Goal: Task Accomplishment & Management: Use online tool/utility

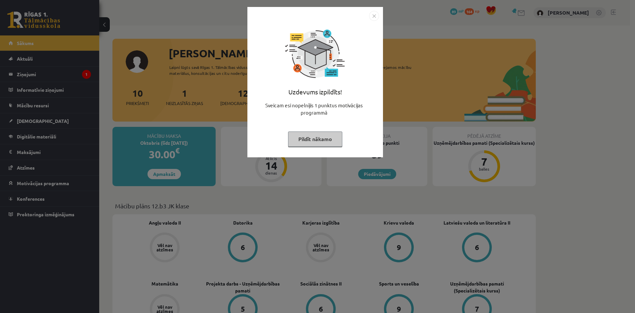
click at [338, 143] on button "Pildīt nākamo" at bounding box center [315, 138] width 54 height 15
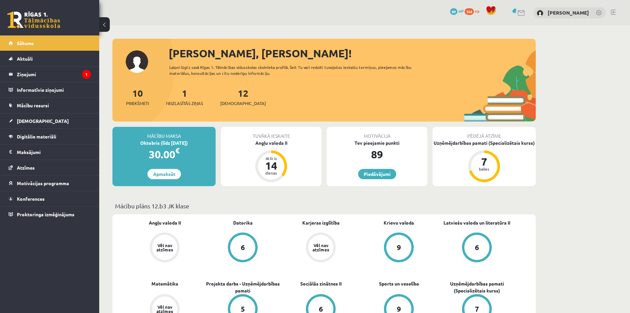
click at [456, 211] on div "Mācību plāns 12.b3 JK klase" at bounding box center [323, 207] width 423 height 13
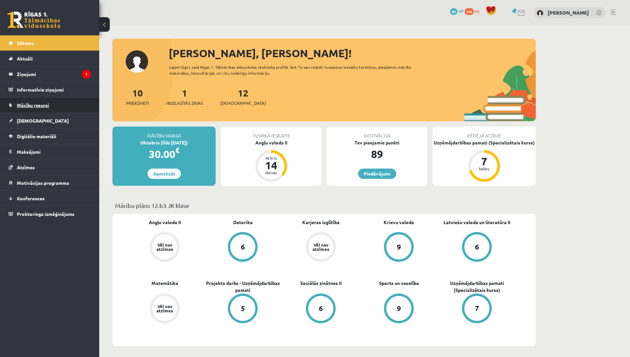
click at [42, 106] on span "Mācību resursi" at bounding box center [33, 105] width 32 height 6
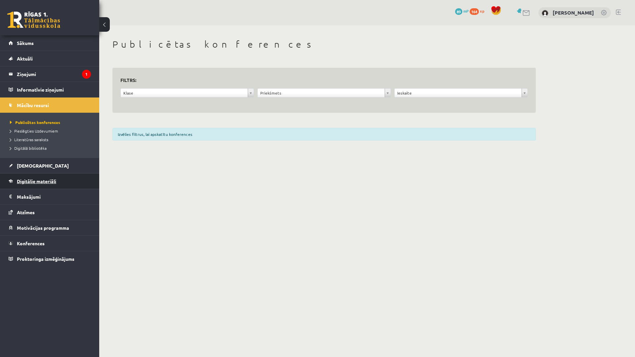
click at [36, 178] on link "Digitālie materiāli" at bounding box center [50, 181] width 82 height 15
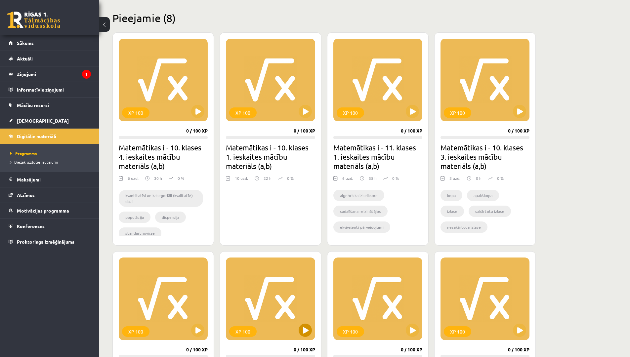
scroll to position [221, 0]
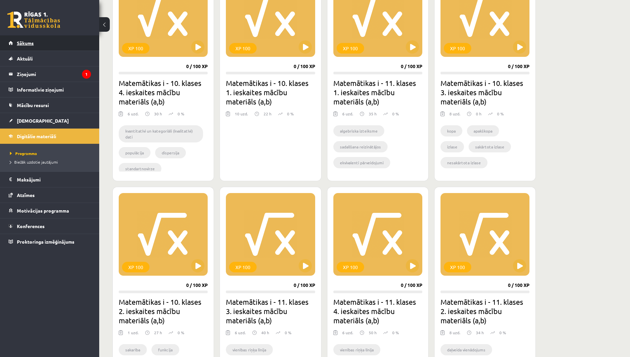
click at [36, 43] on link "Sākums" at bounding box center [50, 42] width 82 height 15
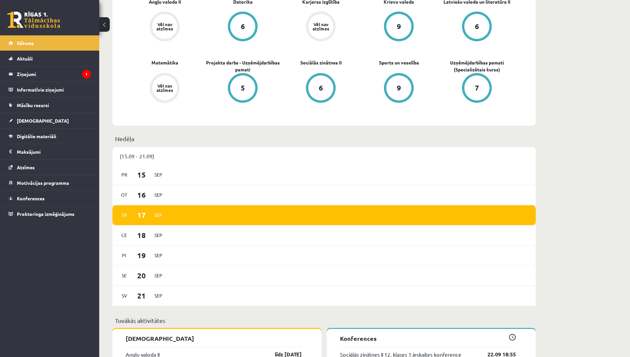
scroll to position [331, 0]
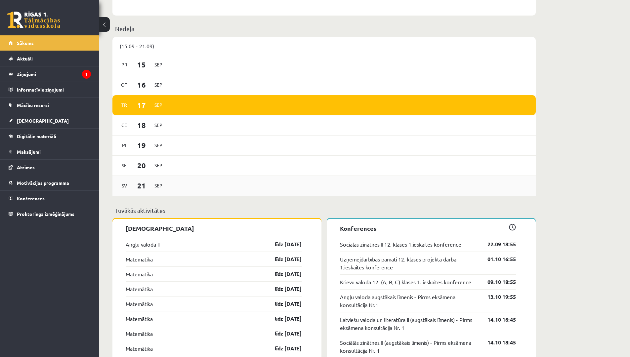
click at [231, 189] on div "Sv 21 Sep" at bounding box center [323, 186] width 423 height 20
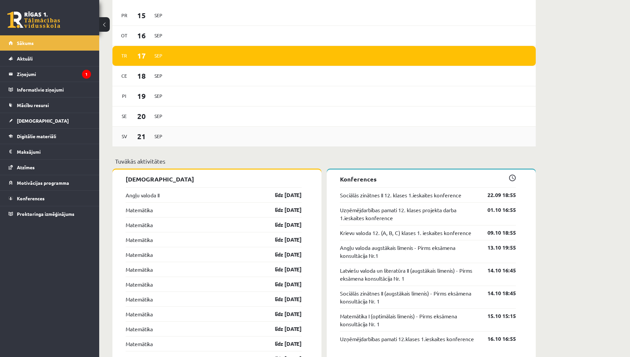
scroll to position [395, 0]
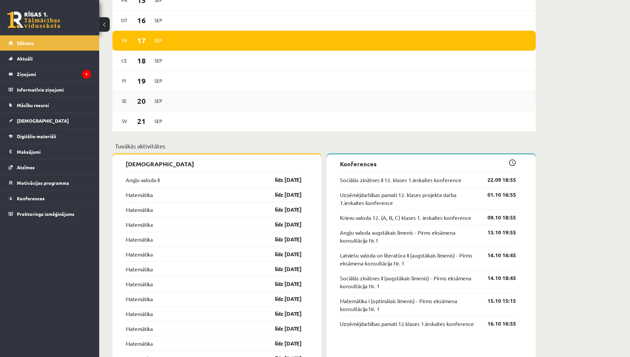
click at [154, 99] on span "Sep" at bounding box center [158, 101] width 14 height 10
drag, startPoint x: 193, startPoint y: 118, endPoint x: 167, endPoint y: 130, distance: 28.9
click at [193, 119] on div "Sv 21 Sep" at bounding box center [323, 121] width 423 height 20
click at [413, 181] on link "Sociālās zinātnes II 12. klases 1.ieskaites konference" at bounding box center [400, 180] width 121 height 8
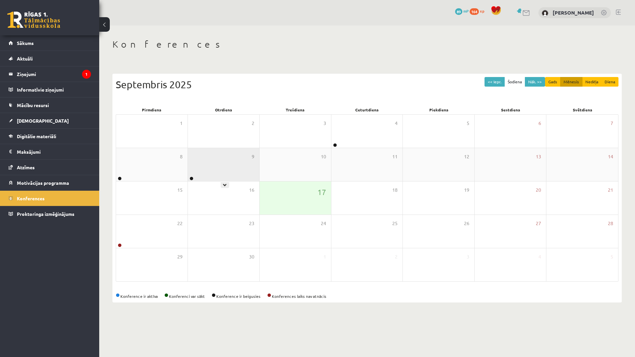
click at [203, 169] on div "9" at bounding box center [223, 164] width 71 height 33
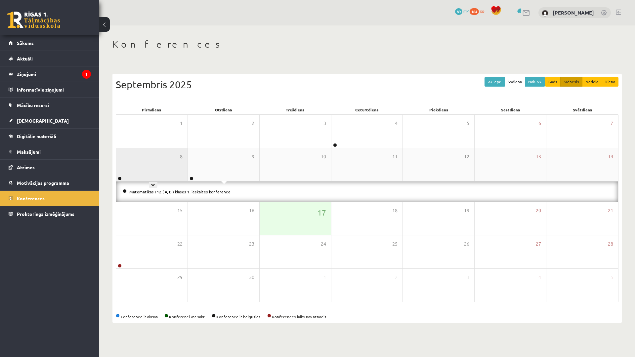
click at [167, 176] on div "8" at bounding box center [151, 164] width 71 height 33
click at [170, 193] on link "Angļu valodas II 12. klases 1. ieskaites konference" at bounding box center [174, 191] width 91 height 5
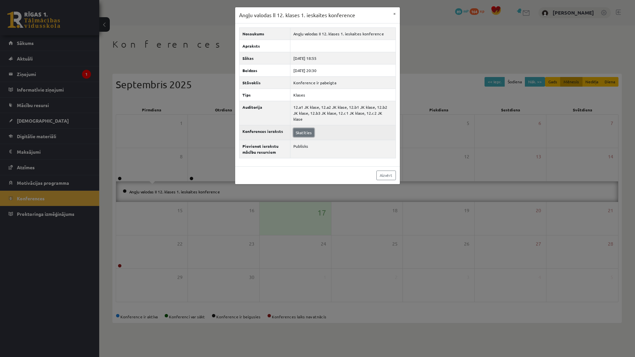
click at [305, 130] on link "Skatīties" at bounding box center [303, 132] width 21 height 9
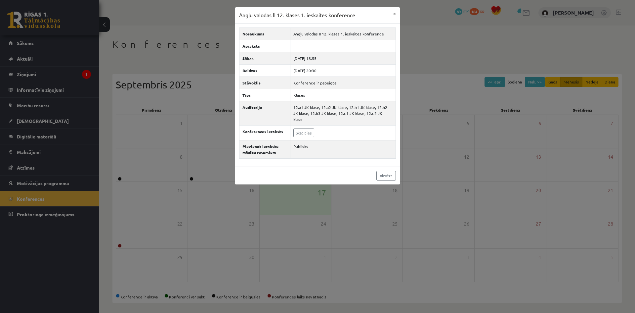
click at [394, 221] on div "Angļu valodas II 12. klases 1. ieskaites konference × Nosaukums Angļu valodas I…" at bounding box center [317, 156] width 635 height 313
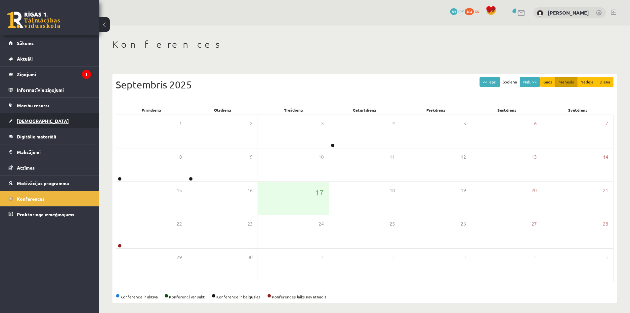
click at [36, 115] on link "[DEMOGRAPHIC_DATA]" at bounding box center [50, 120] width 82 height 15
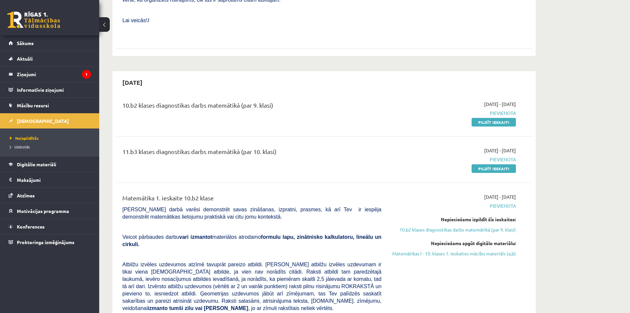
scroll to position [331, 0]
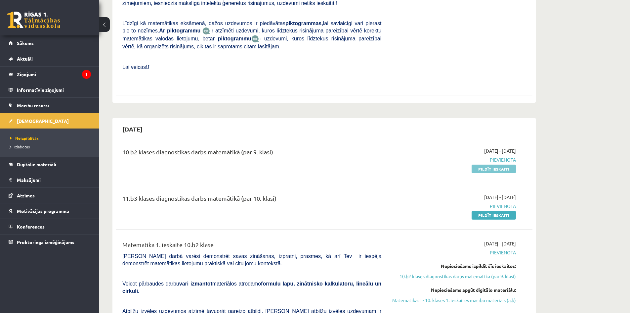
click at [484, 164] on link "Pildīt ieskaiti" at bounding box center [494, 168] width 44 height 9
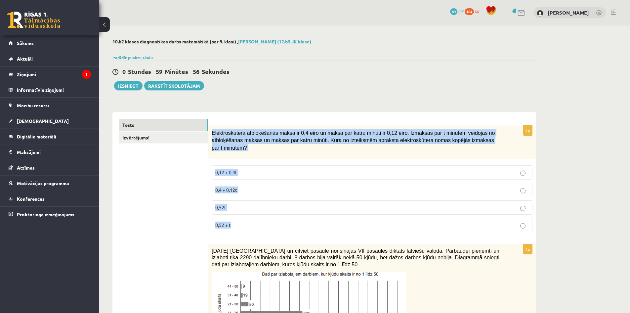
drag, startPoint x: 213, startPoint y: 131, endPoint x: 273, endPoint y: 223, distance: 109.4
click at [273, 223] on div "1p Elektroskūtera atbloķēšanas maksa ir 0,4 eiro un maksa par katru minūti ir 0…" at bounding box center [371, 181] width 327 height 112
copy div "Elektroskūtera atbloķēšanas maksa ir 0,4 eiro un maksa par katru minūti ir 0,12…"
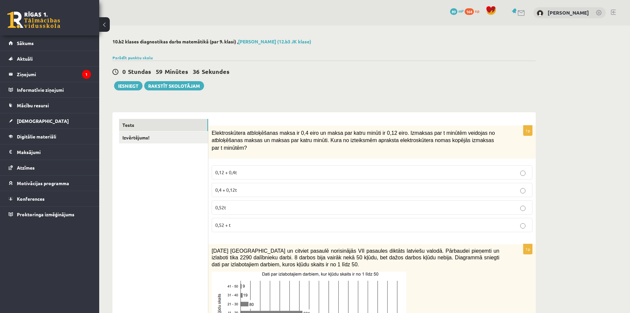
click at [255, 186] on p "0,4 + 0,12t" at bounding box center [372, 189] width 314 height 7
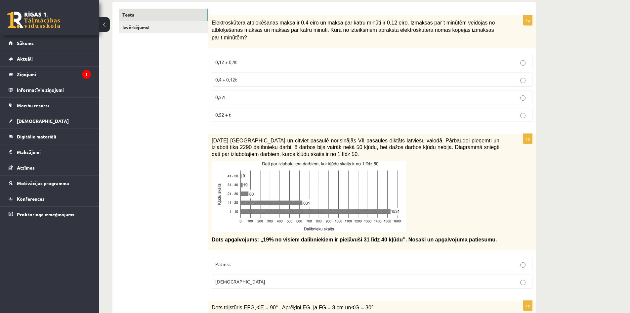
scroll to position [221, 0]
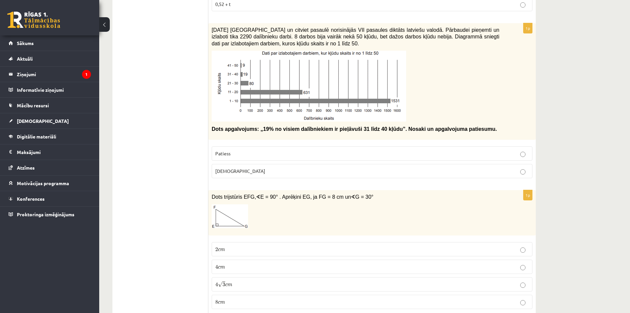
click at [272, 150] on p "Patiess" at bounding box center [372, 153] width 314 height 7
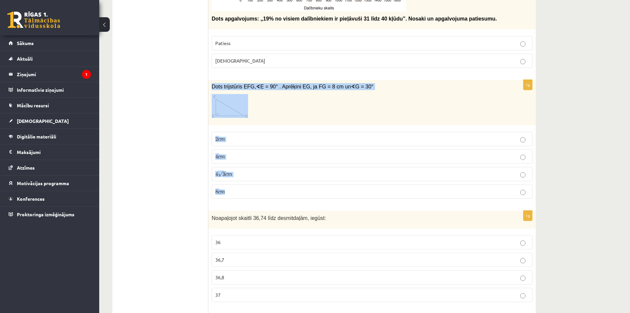
drag, startPoint x: 210, startPoint y: 77, endPoint x: 275, endPoint y: 186, distance: 127.0
click at [275, 186] on div "1p Dots trijstūris EFG, ∢ E = 90° . Aprēķini EG, ja FG = 8 cm un ∢ G = 30° 2 c …" at bounding box center [371, 142] width 327 height 124
copy div "Dots trijstūris EFG, ∢ E = 90° . Aprēķini EG, ja FG = 8 cm un ∢ G = 30° 2 c m 2…"
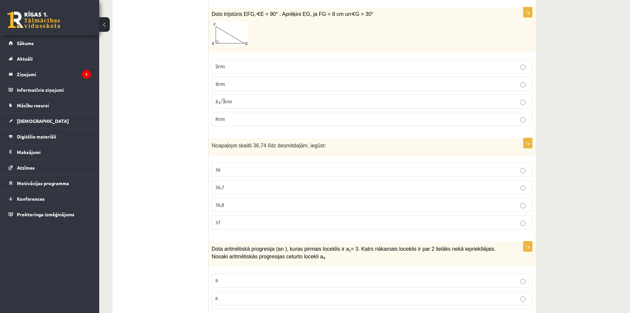
scroll to position [441, 0]
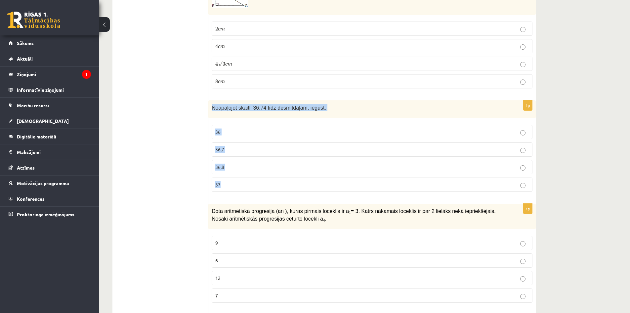
drag, startPoint x: 215, startPoint y: 99, endPoint x: 247, endPoint y: 172, distance: 80.4
click at [247, 172] on div "1p Noapaļojot skaitli 36,74 līdz desmitdaļām, iegūst: 36 36,7 36,8 37" at bounding box center [371, 148] width 327 height 97
click at [262, 203] on div "Dota aritmētiskā progresija (an ), kuras pirmais loceklis ir a 1 = 3. Katrs nāk…" at bounding box center [371, 215] width 327 height 25
click at [238, 146] on p "36,7" at bounding box center [372, 149] width 314 height 7
drag, startPoint x: 224, startPoint y: 103, endPoint x: 237, endPoint y: 185, distance: 83.1
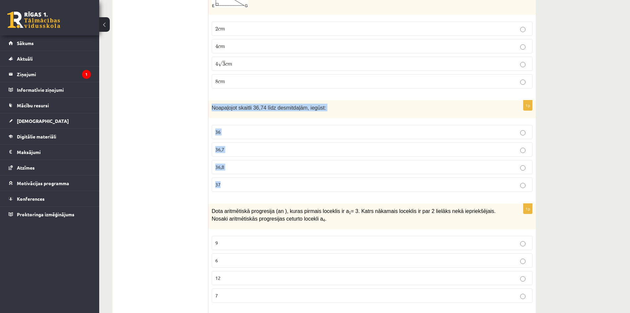
click at [237, 185] on div "1p Noapaļojot skaitli 36,74 līdz desmitdaļām, iegūst: 36 36,7 36,8 37" at bounding box center [371, 148] width 327 height 97
copy div "Noapaļojot skaitli 36,74 līdz desmitdaļām, iegūst: 36 36,7 36,8 37"
click at [239, 43] on p "4 c m 4 c m" at bounding box center [372, 46] width 314 height 7
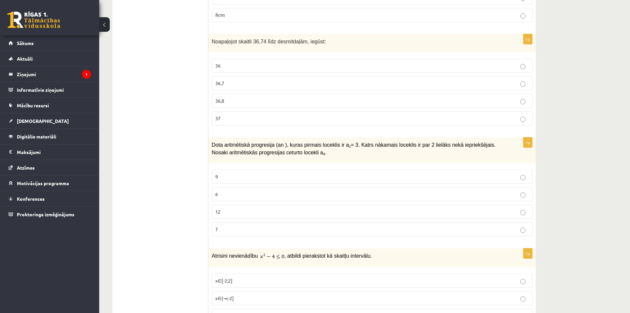
scroll to position [551, 0]
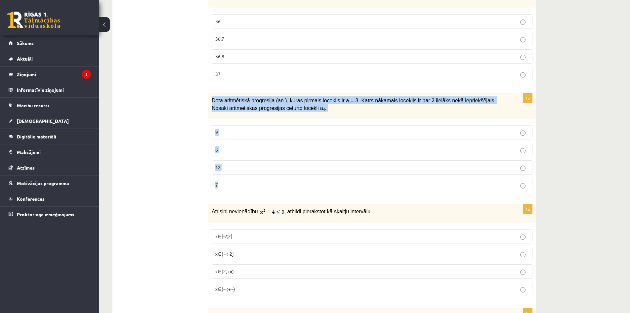
drag, startPoint x: 210, startPoint y: 92, endPoint x: 246, endPoint y: 179, distance: 94.5
click at [246, 179] on div "1p Dota aritmētiskā progresija (an ), kuras pirmais loceklis ir a 1 = 3. Katrs …" at bounding box center [371, 145] width 327 height 104
copy div "Dota aritmētiskā progresija (an ), kuras pirmais loceklis ir a 1 = 3. Katrs nāk…"
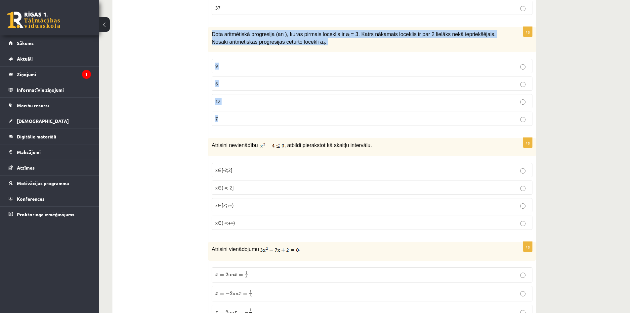
scroll to position [662, 0]
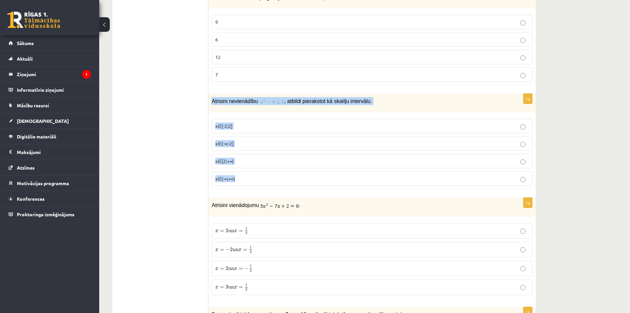
drag, startPoint x: 212, startPoint y: 95, endPoint x: 258, endPoint y: 173, distance: 91.3
click at [257, 175] on div "1p Atrisini nevienādību , atbildi pierakstot kā skaitļu intervālu. x∈[-2;2] x∈(…" at bounding box center [371, 142] width 327 height 97
copy div "Atrisini nevienādību , atbildi pierakstot kā skaitļu intervālu. x∈[-2;2] x∈(-∞;…"
click at [262, 98] on img at bounding box center [272, 101] width 24 height 7
click at [260, 115] on fieldset "x∈[-2;2] x∈(-∞;-2] x∈[2;+∞) x∈(-∞;+∞)" at bounding box center [372, 151] width 321 height 72
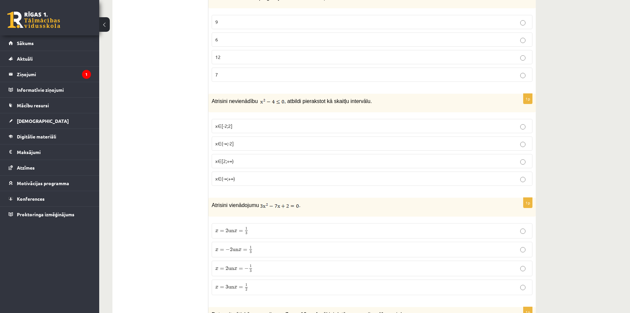
click at [239, 19] on p "9" at bounding box center [372, 22] width 314 height 7
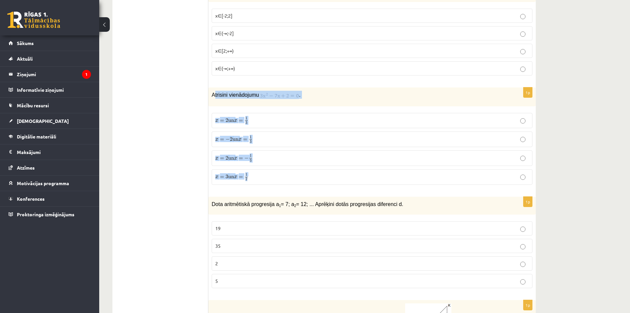
drag, startPoint x: 215, startPoint y: 89, endPoint x: 269, endPoint y: 172, distance: 99.0
click at [269, 172] on div "1p Atrisini vienādojumu . x = 2 un x = 1 3 x = 2 un x = 1 3 x = − 2 un x = 1 3 …" at bounding box center [371, 138] width 327 height 102
copy div "trisini vienādojumu . x = 2 un x = 1 3 x = 2 un x = 1 3 x = − 2 un x = 1 3 x = …"
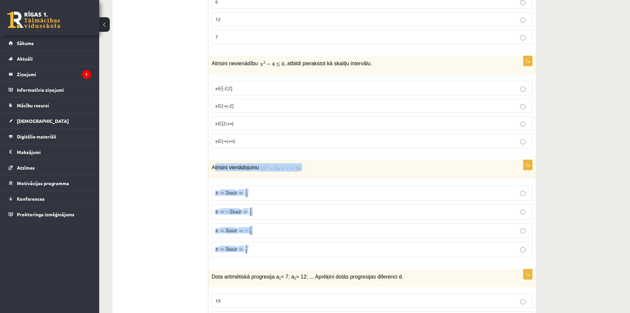
scroll to position [662, 0]
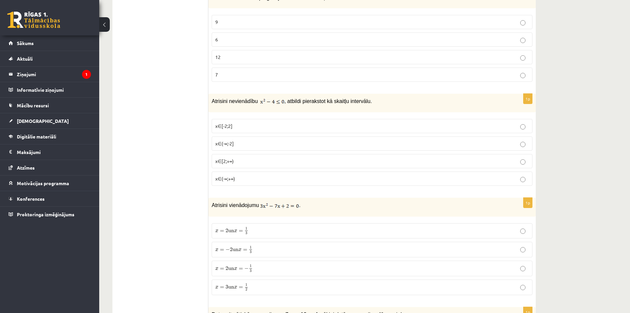
click at [233, 122] on p "x∈[-2;2]" at bounding box center [372, 125] width 314 height 7
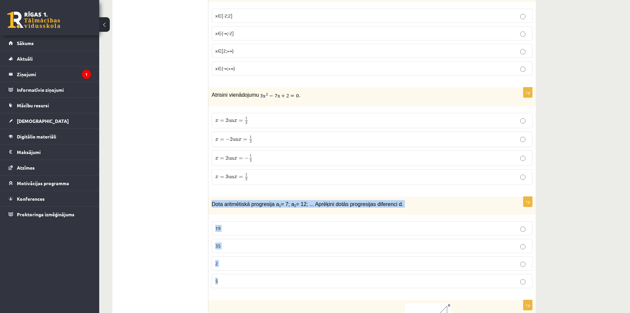
drag, startPoint x: 209, startPoint y: 196, endPoint x: 249, endPoint y: 277, distance: 90.1
click at [249, 277] on div "1p Dota aritmētiskā progresija a 1 = 7; a 2 = 12; ... Aprēķini dotās progresija…" at bounding box center [371, 244] width 327 height 97
copy div "Dota aritmētiskā progresija a 1 = 7; a 2 = 12; ... Aprēķini dotās progresijas d…"
click at [260, 113] on label "x = 2 un x = 1 3 x = 2 un x = 1 3" at bounding box center [372, 121] width 321 height 16
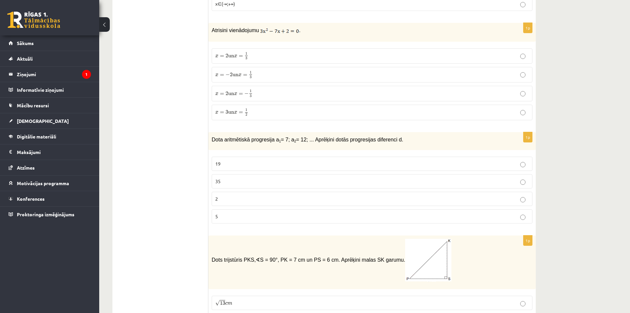
scroll to position [882, 0]
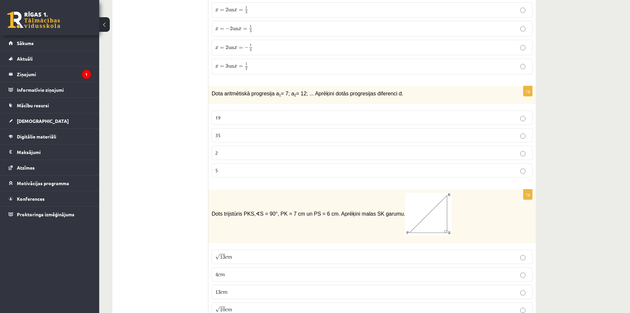
click at [236, 167] on p "5" at bounding box center [372, 170] width 314 height 7
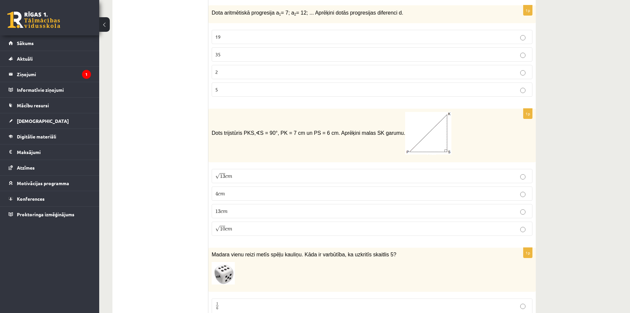
scroll to position [992, 0]
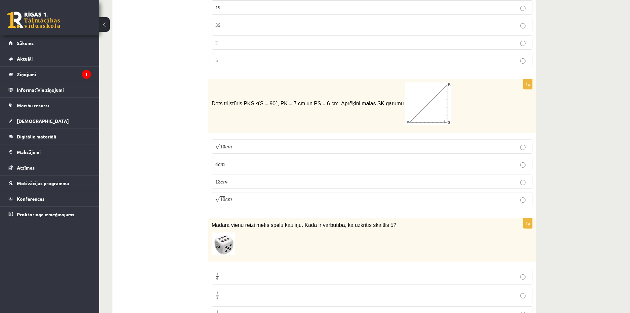
drag, startPoint x: 208, startPoint y: 94, endPoint x: 263, endPoint y: 195, distance: 115.6
copy div "Izvērtējums! 1p Elektroskūtera atbloķēšanas maksa ir 0,4 eiro un maksa par katr…"
click at [264, 160] on p "4 c m 4 c m" at bounding box center [372, 163] width 314 height 7
drag, startPoint x: 217, startPoint y: 96, endPoint x: 278, endPoint y: 170, distance: 95.2
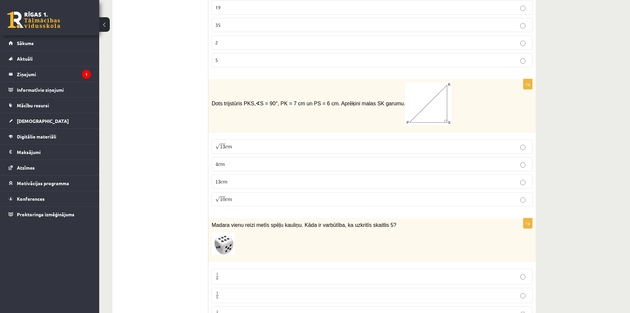
click at [379, 100] on p "Dots trijstūris PKS, ∢ S = 90°, PK = 7 cm un PS = 6 cm. Aprēķini malas SK garum…" at bounding box center [356, 103] width 288 height 43
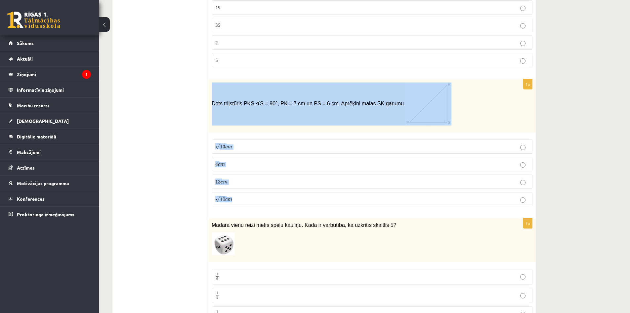
drag, startPoint x: 212, startPoint y: 96, endPoint x: 380, endPoint y: 187, distance: 190.9
click at [380, 187] on div "1p Dots trijstūris PKS, ∢ S = 90°, PK = 7 cm un PS = 6 cm. Aprēķini malas SK ga…" at bounding box center [371, 145] width 327 height 132
copy div "Dots trijstūris PKS, ∢ S = 90°, PK = 7 cm un PS = 6 cm. Aprēķini malas SK garum…"
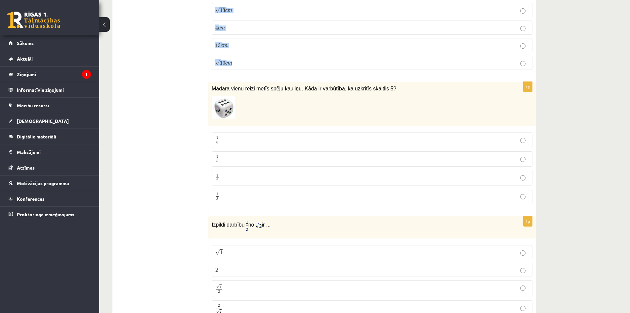
scroll to position [1018, 0]
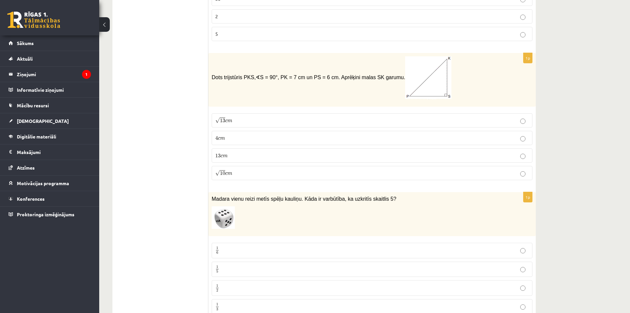
click at [266, 117] on p "√ 13 c m 13 c m" at bounding box center [372, 120] width 314 height 7
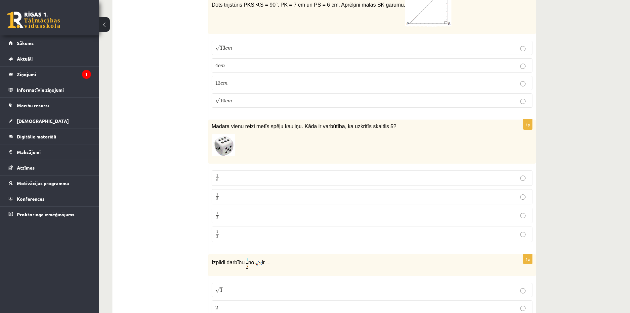
scroll to position [1129, 0]
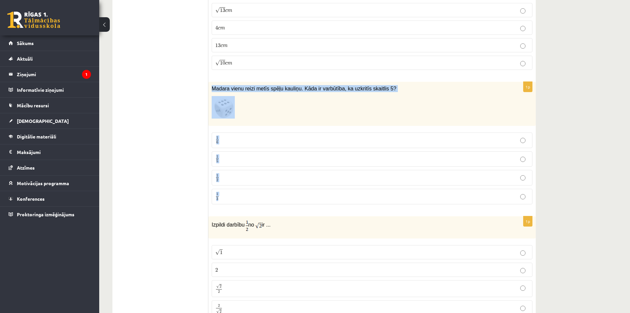
drag, startPoint x: 210, startPoint y: 78, endPoint x: 295, endPoint y: 187, distance: 138.2
click at [295, 187] on div "1p Madara vienu reizi metīs spēļu kauliņu. Kāda ir varbūtība, ka uzkritīs skait…" at bounding box center [371, 146] width 327 height 128
copy div "Madara vienu reizi metīs spēļu kauliņu. Kāda ir varbūtība, ka uzkritīs skaitlis…"
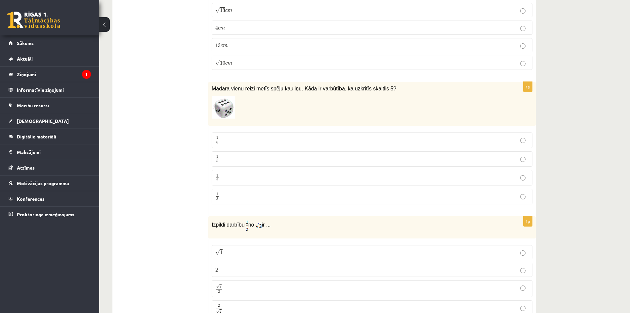
click at [225, 136] on p "1 6 1 6" at bounding box center [372, 140] width 314 height 8
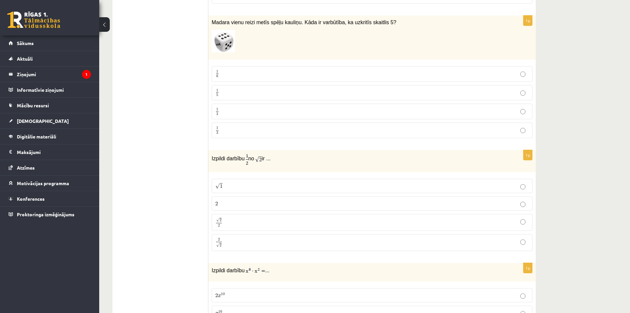
scroll to position [1239, 0]
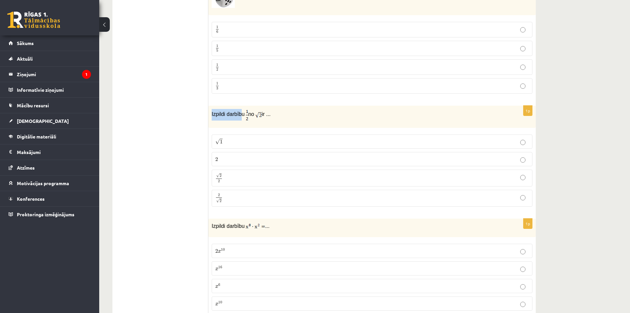
drag, startPoint x: 211, startPoint y: 106, endPoint x: 240, endPoint y: 115, distance: 31.4
click at [240, 115] on div "Izpildi darbību no ir ..." at bounding box center [371, 117] width 327 height 22
click at [243, 117] on div "Izpildi darbību no ir ..." at bounding box center [371, 117] width 327 height 22
drag, startPoint x: 210, startPoint y: 106, endPoint x: 246, endPoint y: 189, distance: 90.8
click at [246, 189] on div "1p Izpildi darbību no ir ... √ 1 1 2 2 √ 2 2 2 2 2 √ 2 2 2" at bounding box center [371, 159] width 327 height 106
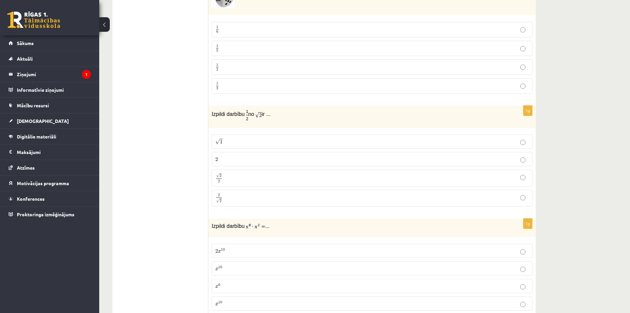
click at [234, 173] on p "√ 2 2 2 2" at bounding box center [372, 178] width 314 height 10
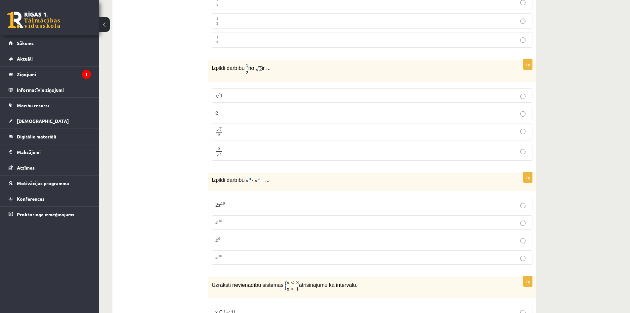
scroll to position [1349, 0]
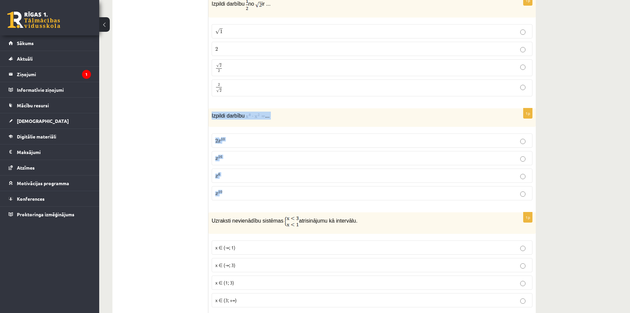
drag, startPoint x: 209, startPoint y: 107, endPoint x: 245, endPoint y: 185, distance: 85.5
click at [245, 185] on div "1p Izpildi darbību ... 2 x 10 2 x 10 x 16 x 16 x 6 x 6 x 10 x 10" at bounding box center [371, 156] width 327 height 97
click at [233, 154] on p "x 16 x 16" at bounding box center [372, 157] width 314 height 7
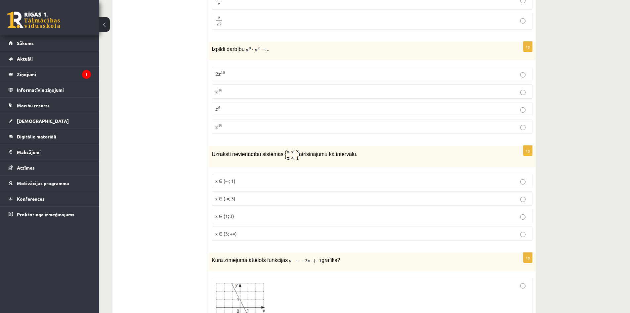
scroll to position [1459, 0]
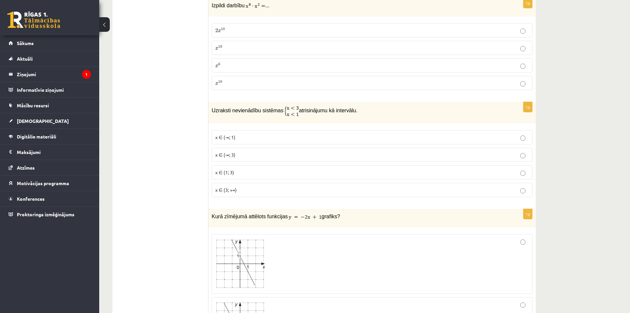
click at [268, 134] on p "x ∈ (-∞; 1)" at bounding box center [372, 137] width 314 height 7
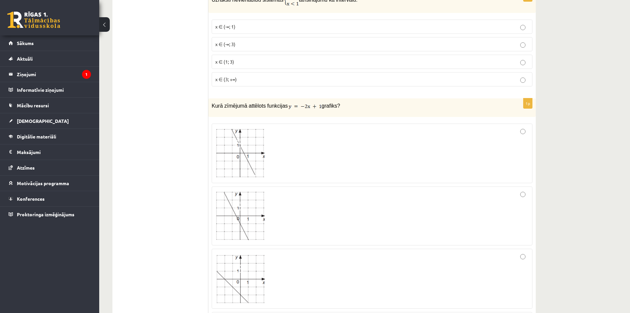
click at [244, 160] on img at bounding box center [240, 153] width 50 height 49
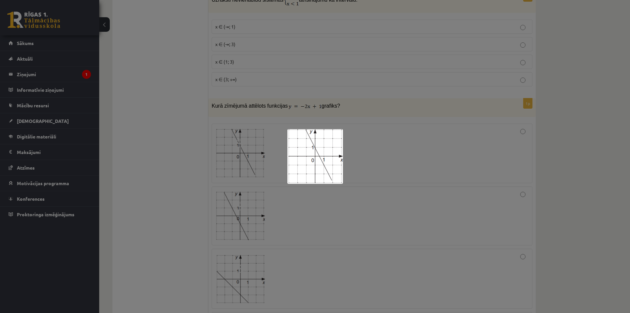
click at [248, 164] on div at bounding box center [315, 156] width 630 height 313
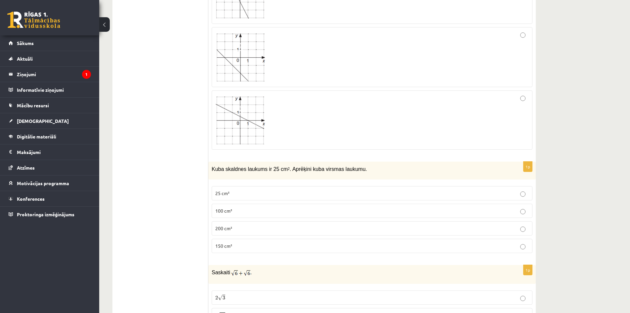
scroll to position [1790, 0]
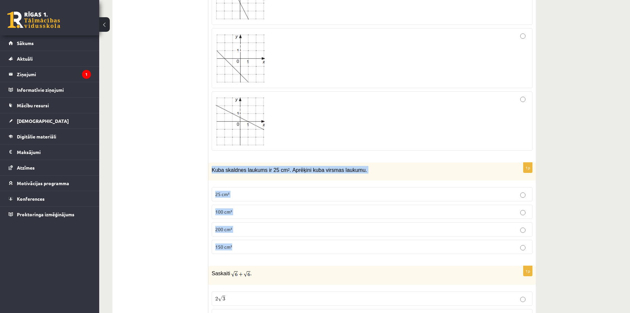
drag, startPoint x: 223, startPoint y: 161, endPoint x: 266, endPoint y: 248, distance: 97.3
click at [266, 248] on div "1p Kuba skaldnes laukums ir 25 cm 2 . Aprēķini kuba virsmas laukumu. 25 cm² 100…" at bounding box center [371, 210] width 327 height 97
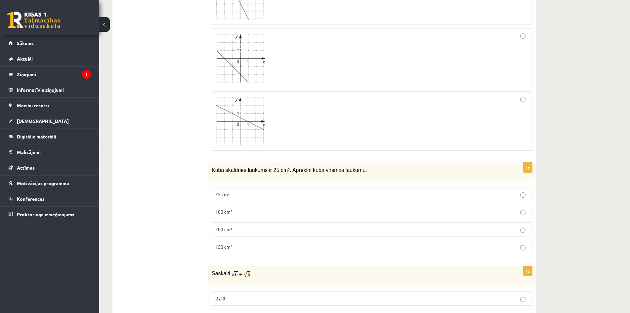
click at [180, 171] on ul "Tests Izvērtējums!" at bounding box center [163, 83] width 89 height 3508
click at [237, 243] on p "150 cm²" at bounding box center [372, 246] width 314 height 7
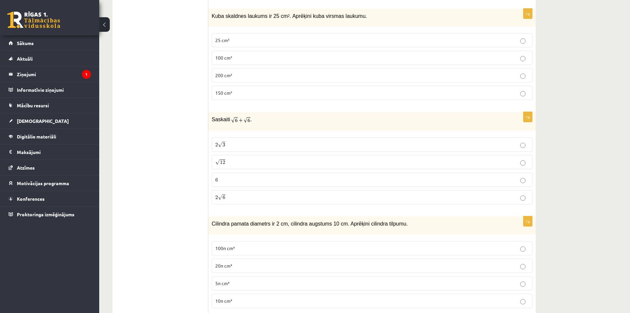
scroll to position [1901, 0]
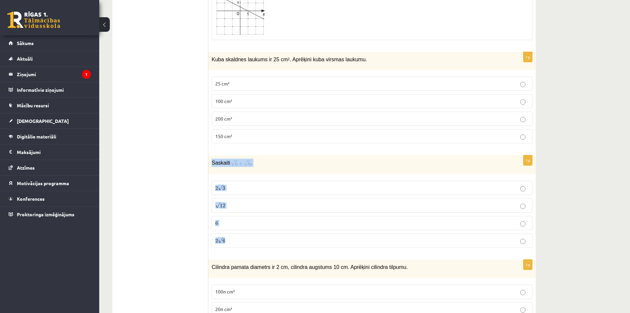
drag, startPoint x: 210, startPoint y: 155, endPoint x: 252, endPoint y: 236, distance: 91.7
click at [252, 236] on div "1p Saskaiti . 2 √ 3 2 3 √ 12 12 6 6 2 √ 6 2 6" at bounding box center [371, 204] width 327 height 98
click at [235, 202] on p "√ 12 12" at bounding box center [372, 205] width 314 height 7
click at [229, 184] on p "2 √ 3 2 3" at bounding box center [372, 187] width 314 height 7
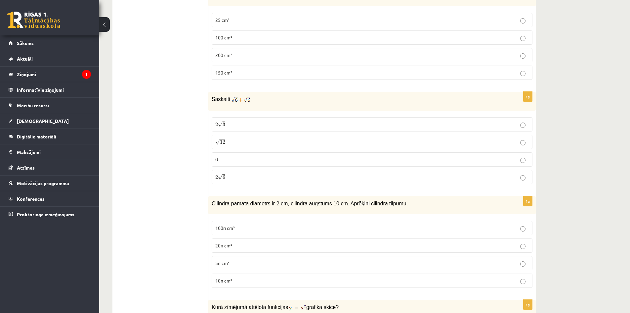
scroll to position [2011, 0]
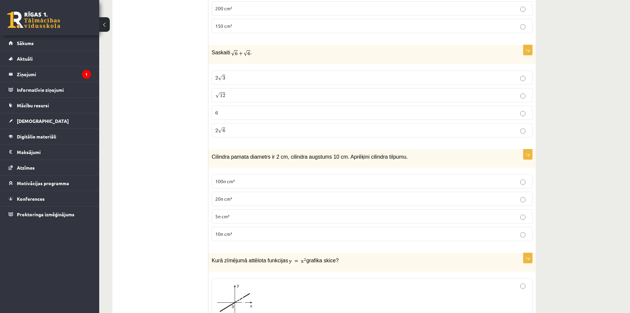
drag, startPoint x: 210, startPoint y: 148, endPoint x: 253, endPoint y: 206, distance: 71.4
click at [208, 160] on div "Cilindra pamata diametrs ir 2 cm, cilindra augstums 10 cm. Aprēķini cilindra ti…" at bounding box center [371, 158] width 327 height 18
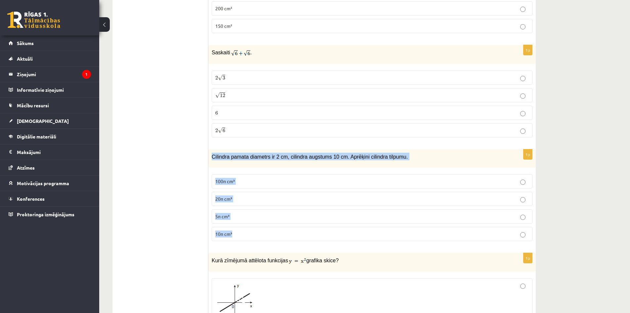
drag, startPoint x: 212, startPoint y: 150, endPoint x: 242, endPoint y: 224, distance: 80.7
click at [242, 224] on div "1p Cilindra pamata diametrs ir 2 cm, cilindra augstums 10 cm. Aprēķini cilindra…" at bounding box center [371, 197] width 327 height 97
click at [242, 230] on p "10π cm³" at bounding box center [372, 233] width 314 height 7
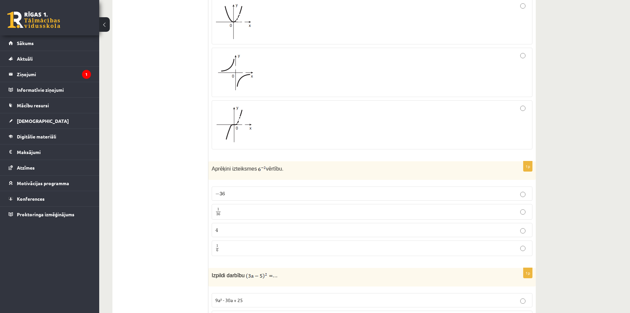
scroll to position [2231, 0]
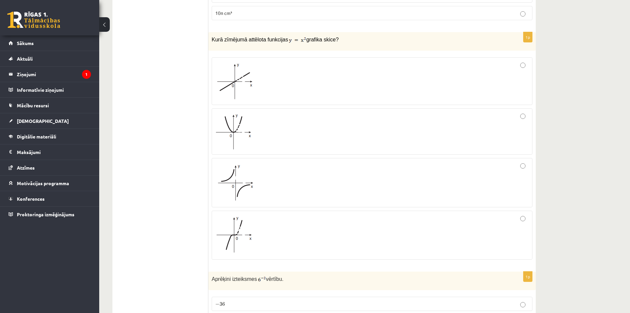
click at [271, 117] on div at bounding box center [372, 131] width 314 height 39
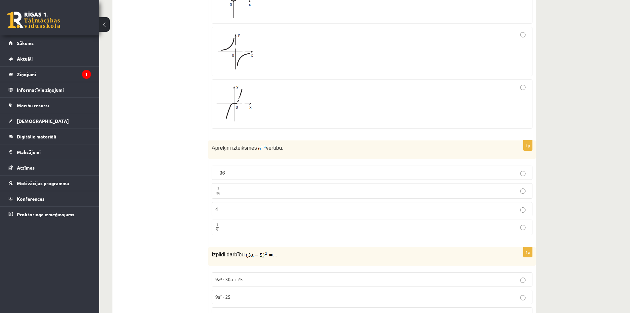
scroll to position [2452, 0]
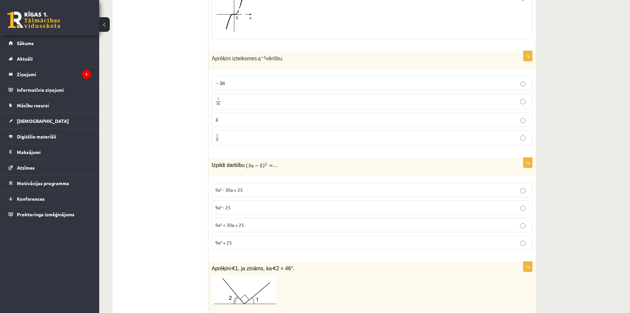
click at [252, 97] on p "1 36 1 36" at bounding box center [372, 101] width 314 height 8
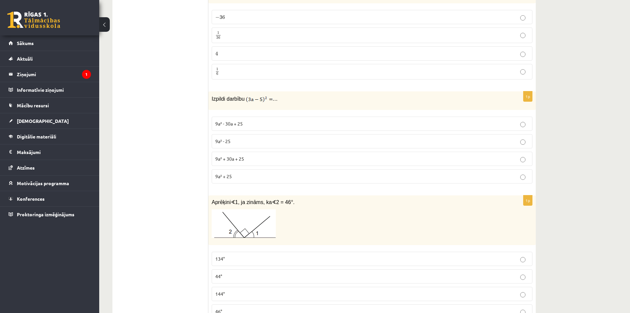
scroll to position [2562, 0]
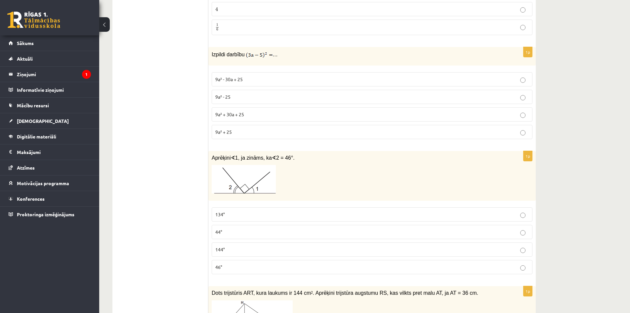
click at [252, 76] on p "9a² - 30a + 25" at bounding box center [372, 79] width 314 height 7
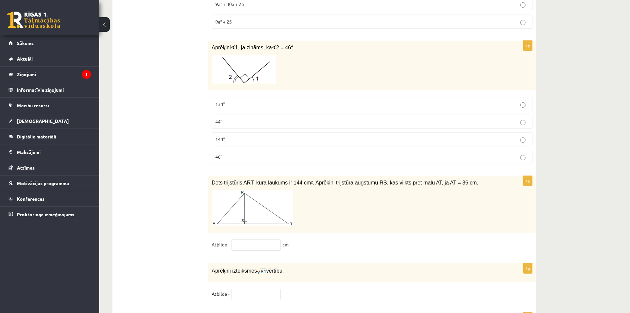
click at [242, 118] on p "44°" at bounding box center [372, 121] width 314 height 7
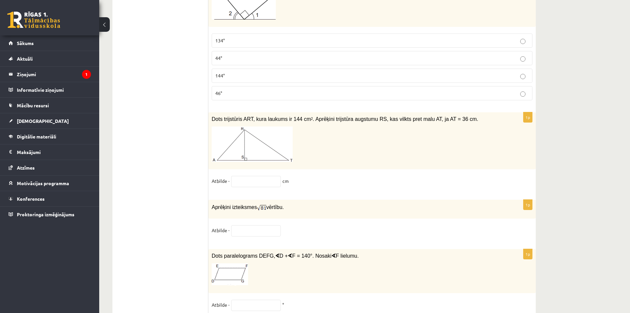
scroll to position [2782, 0]
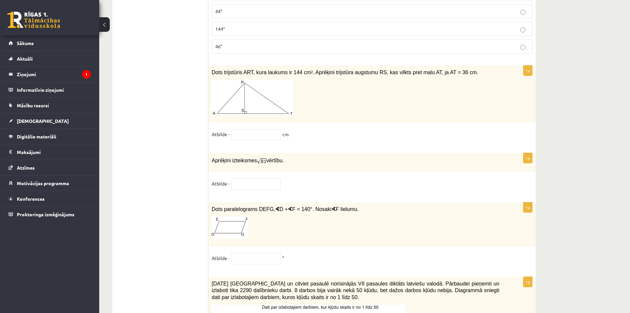
drag, startPoint x: 210, startPoint y: 64, endPoint x: 345, endPoint y: 133, distance: 151.8
click at [345, 133] on div "1p Dots trijstūris ART, kura laukums ir 144 cm 2 . Aprēķini trijstūra augstumu …" at bounding box center [371, 105] width 327 height 81
click at [260, 129] on input "text" at bounding box center [256, 134] width 50 height 11
type input "*"
click at [253, 178] on input "text" at bounding box center [256, 183] width 50 height 11
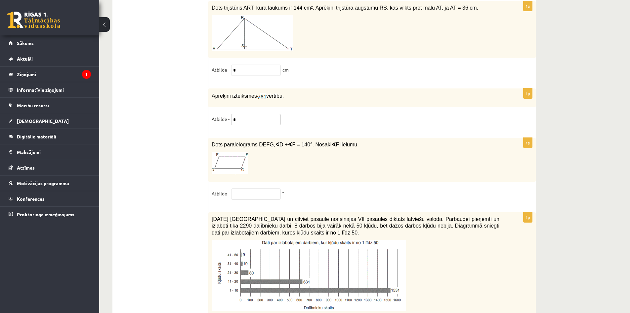
scroll to position [2893, 0]
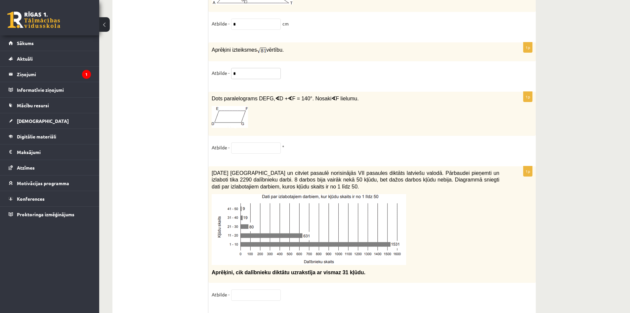
type input "*"
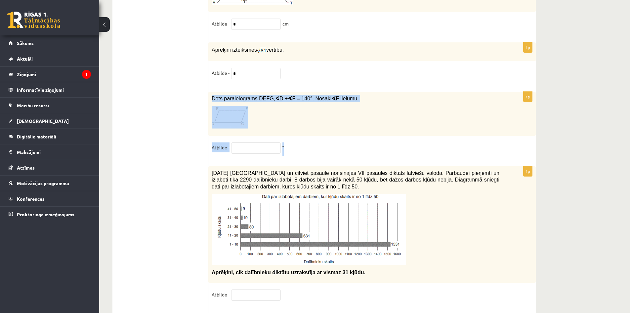
drag, startPoint x: 212, startPoint y: 90, endPoint x: 289, endPoint y: 147, distance: 95.4
click at [289, 147] on div "1p Dots paralelograms DEFG, ∢ D + ∢ F = 140°. Nosaki ∢ F lielumu. Atbilde - °" at bounding box center [371, 126] width 327 height 68
click at [244, 145] on input "text" at bounding box center [256, 147] width 50 height 11
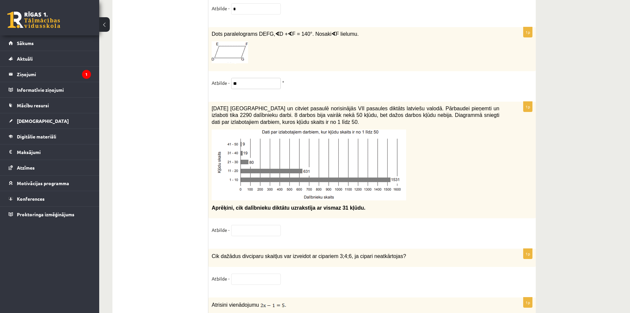
scroll to position [3003, 0]
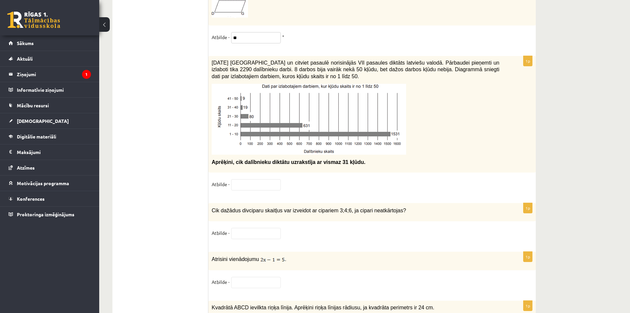
type input "**"
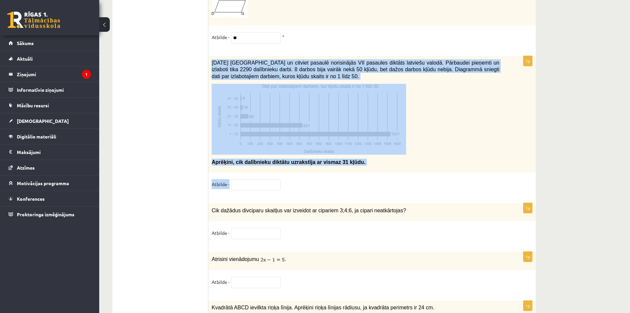
drag, startPoint x: 215, startPoint y: 57, endPoint x: 304, endPoint y: 186, distance: 157.4
click at [304, 186] on div "1p 2021. gada 27. novembrī Latvijā un citviet pasaulē norisinājās VII pasaules …" at bounding box center [371, 126] width 327 height 140
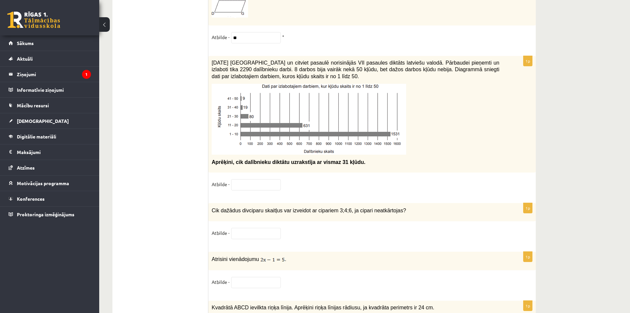
click at [266, 179] on input "text" at bounding box center [256, 184] width 50 height 11
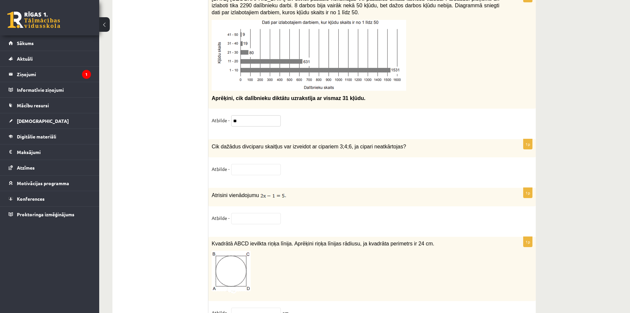
scroll to position [3113, 0]
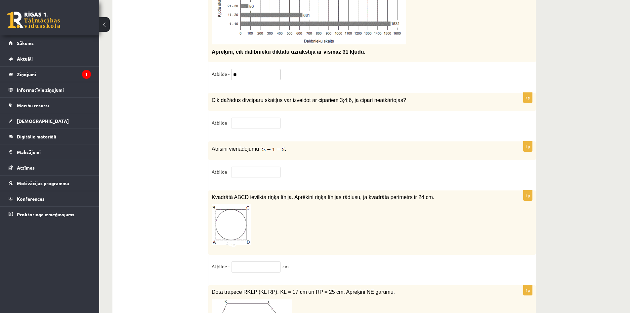
type input "**"
drag, startPoint x: 210, startPoint y: 94, endPoint x: 241, endPoint y: 125, distance: 43.7
click at [241, 125] on div "1p Cik dažādus divciparu skaitļus var izveidot ar cipariem 3;4;6, ja cipari nea…" at bounding box center [371, 114] width 327 height 42
click at [253, 171] on input "text" at bounding box center [256, 171] width 50 height 11
click at [251, 120] on input "text" at bounding box center [256, 122] width 50 height 11
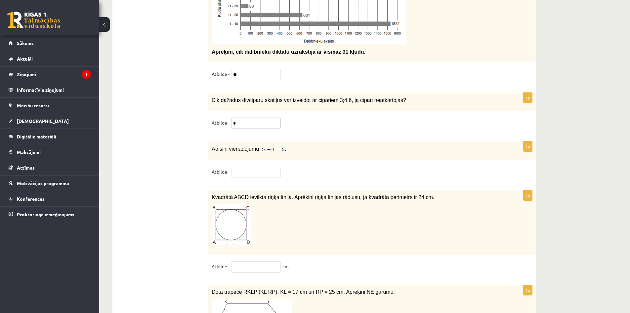
type input "*"
drag, startPoint x: 210, startPoint y: 147, endPoint x: 235, endPoint y: 169, distance: 33.3
click at [239, 156] on div "1p Atrisini vienādojumu . Atbilde -" at bounding box center [371, 162] width 327 height 42
drag, startPoint x: 211, startPoint y: 145, endPoint x: 233, endPoint y: 163, distance: 28.2
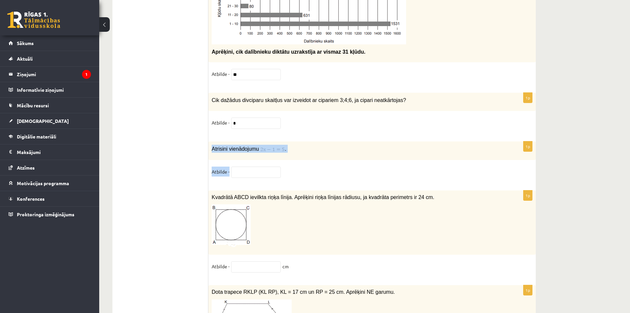
click at [233, 163] on div "1p Atrisini vienādojumu . Atbilde -" at bounding box center [371, 162] width 327 height 42
click at [221, 97] on span "Cik dažādus divciparu skaitļus var izveidot ar cipariem 3;4;6, ja cipari neatkā…" at bounding box center [309, 100] width 194 height 6
click at [254, 168] on input "text" at bounding box center [256, 171] width 50 height 11
type input "*"
click at [264, 166] on input "*" at bounding box center [256, 171] width 50 height 11
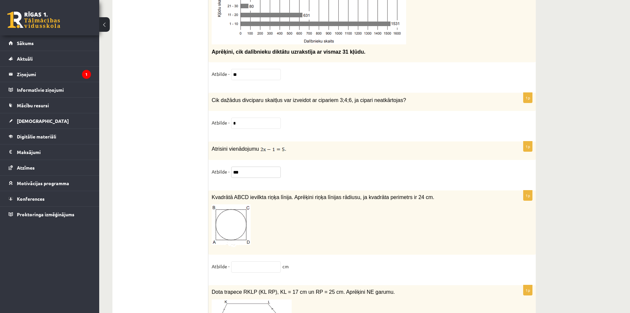
scroll to position [3224, 0]
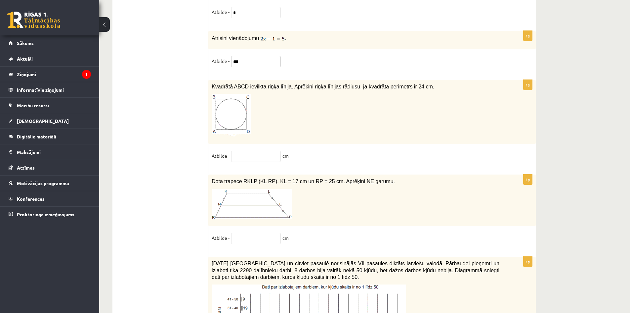
type input "***"
drag, startPoint x: 218, startPoint y: 81, endPoint x: 299, endPoint y: 149, distance: 105.9
click at [299, 149] on div "1p Kvadrātā ABCD ievilkta riņķa līnija. Aprēķini riņķa līnijas rādiusu, ja kvad…" at bounding box center [371, 124] width 327 height 88
click at [242, 150] on input "text" at bounding box center [256, 155] width 50 height 11
type input "*"
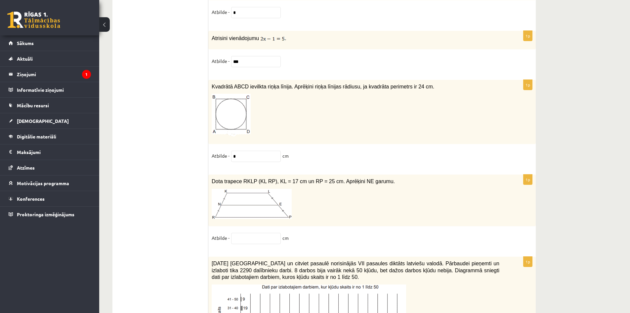
drag, startPoint x: 209, startPoint y: 177, endPoint x: 296, endPoint y: 231, distance: 102.6
click at [296, 231] on div "1p Dota trapece RKLP (KL RP), KL = 17 cm un RP = 25 cm. Aprēķini NE garumu. Atb…" at bounding box center [371, 211] width 327 height 75
click at [355, 202] on p at bounding box center [356, 204] width 288 height 30
click at [264, 239] on input "text" at bounding box center [256, 238] width 50 height 11
click at [310, 219] on div "Dota trapece RKLP (KL RP), KL = 17 cm un RP = 25 cm. Aprēķini NE garumu." at bounding box center [371, 200] width 327 height 52
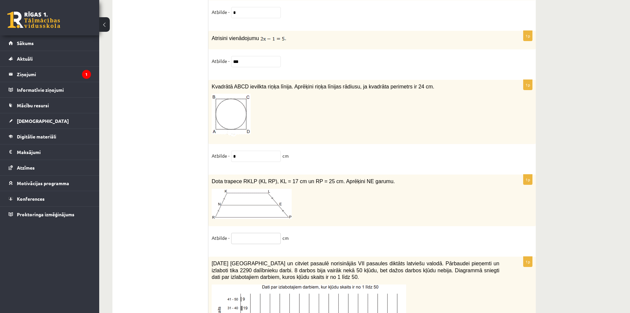
click at [261, 240] on input "text" at bounding box center [256, 238] width 50 height 11
type input "**"
drag, startPoint x: 294, startPoint y: 238, endPoint x: 306, endPoint y: 240, distance: 11.7
click at [295, 238] on fieldset "Atbilde - ** cm" at bounding box center [372, 240] width 321 height 14
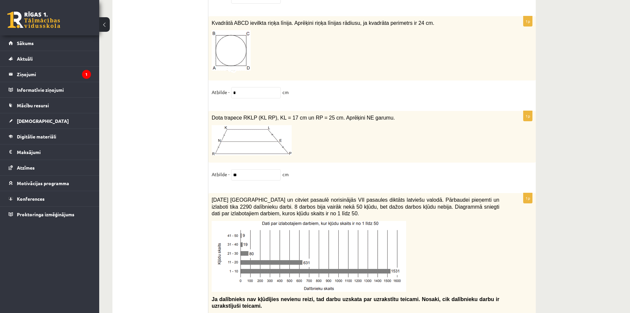
scroll to position [3334, 0]
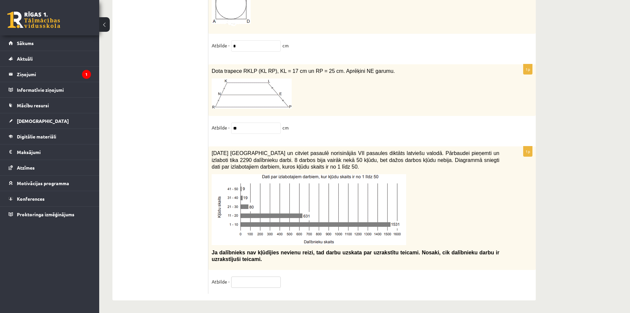
click at [248, 280] on input "text" at bounding box center [256, 281] width 50 height 11
type input "*"
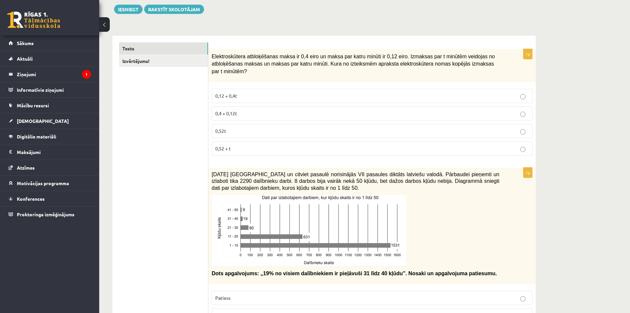
scroll to position [0, 0]
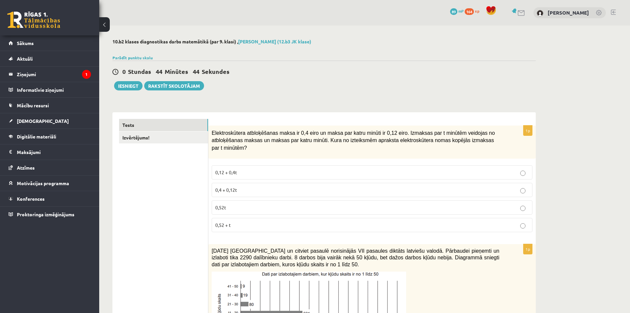
type input "**"
click at [134, 85] on button "Iesniegt" at bounding box center [128, 85] width 28 height 9
click at [164, 139] on link "Izvērtējums!" at bounding box center [163, 137] width 89 height 12
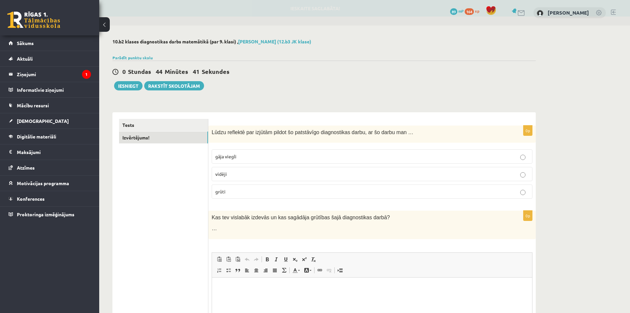
click at [259, 174] on p "vidēji" at bounding box center [372, 173] width 314 height 7
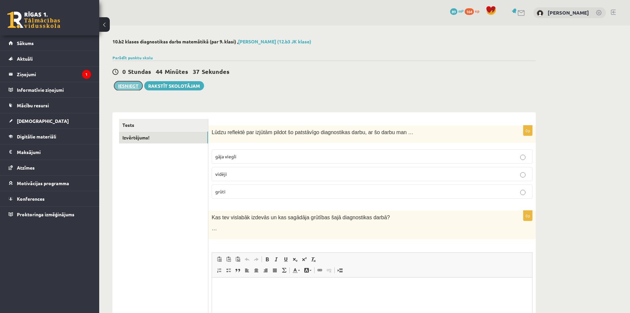
click at [129, 85] on button "Iesniegt" at bounding box center [128, 85] width 28 height 9
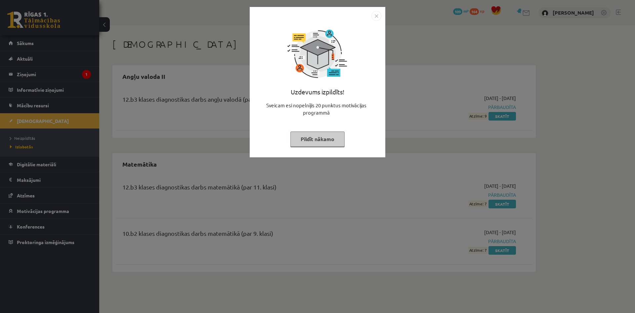
click at [331, 138] on button "Pildīt nākamo" at bounding box center [317, 138] width 54 height 15
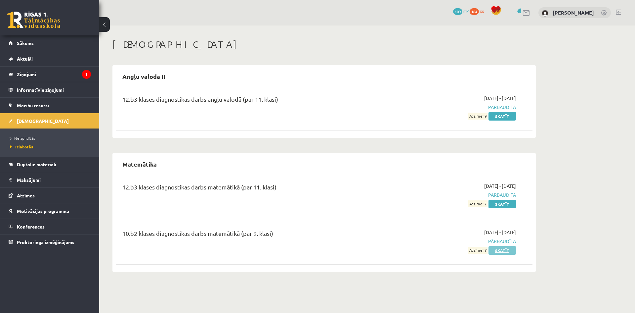
click at [498, 251] on link "Skatīt" at bounding box center [502, 250] width 27 height 9
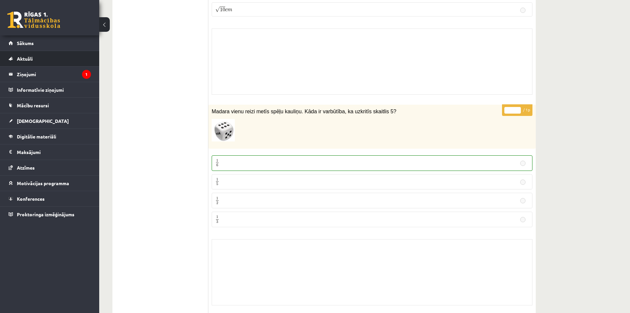
scroll to position [1654, 0]
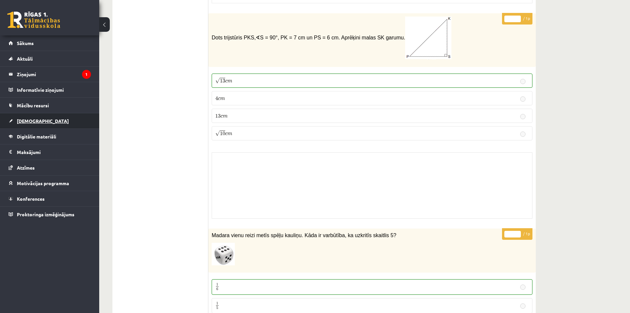
click at [33, 122] on span "[DEMOGRAPHIC_DATA]" at bounding box center [43, 121] width 52 height 6
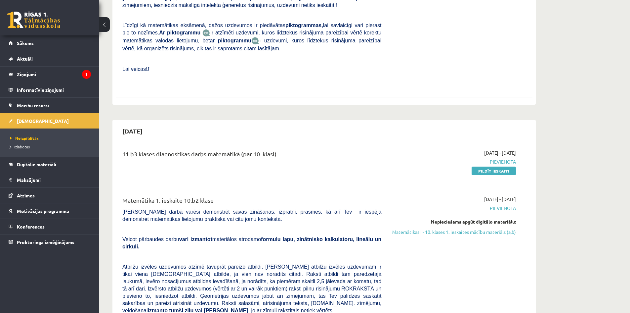
scroll to position [331, 0]
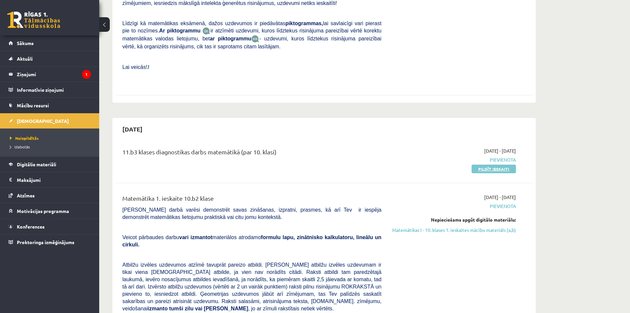
click at [497, 164] on link "Pildīt ieskaiti" at bounding box center [494, 168] width 44 height 9
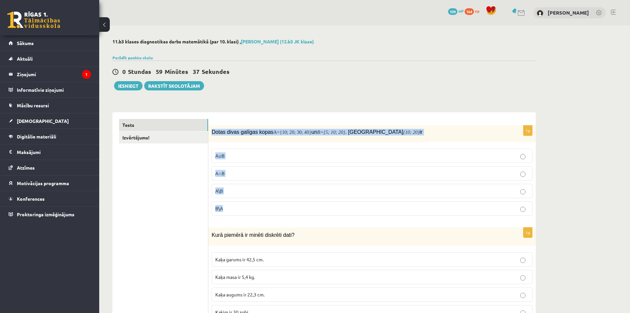
drag, startPoint x: 212, startPoint y: 133, endPoint x: 244, endPoint y: 208, distance: 81.7
click at [244, 208] on div "1p Dotas divas galīgas kopas A={10; 20; 30; 40} un B ={5; 10; 20} . Kopa {10; 2…" at bounding box center [371, 172] width 327 height 95
copy div "Dotas divas galīgas kopas A={10; 20; 30; 40} un B ={5; 10; 20} . Kopa {10; 20} …"
click at [246, 173] on p "A∩B" at bounding box center [372, 173] width 314 height 7
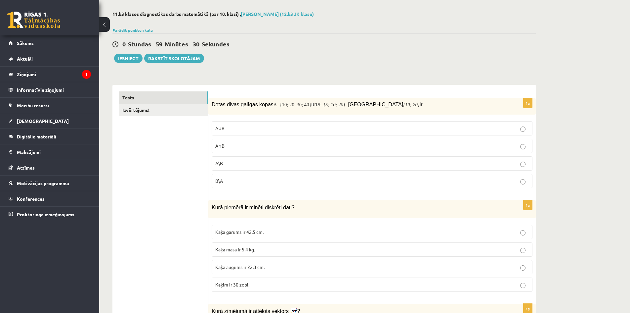
scroll to position [110, 0]
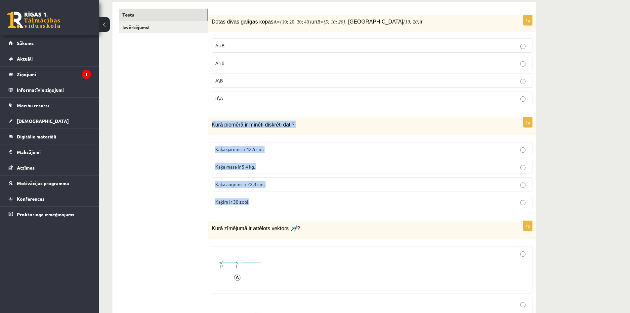
drag, startPoint x: 211, startPoint y: 119, endPoint x: 270, endPoint y: 195, distance: 96.7
click at [270, 195] on div "1p Kurā piemērā ir minēti diskrēti dati? Kaķa garums ir 42,5 cm. Kaķa masa ir 5…" at bounding box center [371, 165] width 327 height 97
copy div "Kurā piemērā ir minēti diskrēti dati? Kaķa garums ir 42,5 cm. Kaķa masa ir 5,4 …"
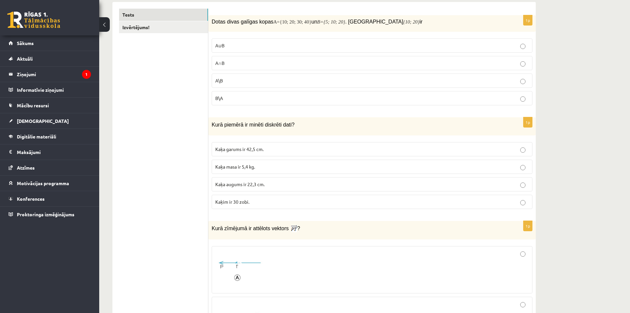
click at [268, 206] on label "Kaķim ir 30 zobi." at bounding box center [372, 201] width 321 height 14
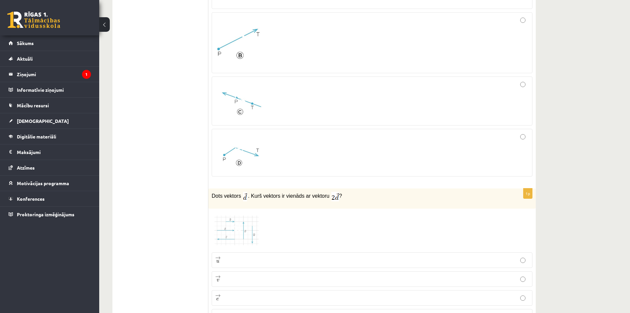
scroll to position [441, 0]
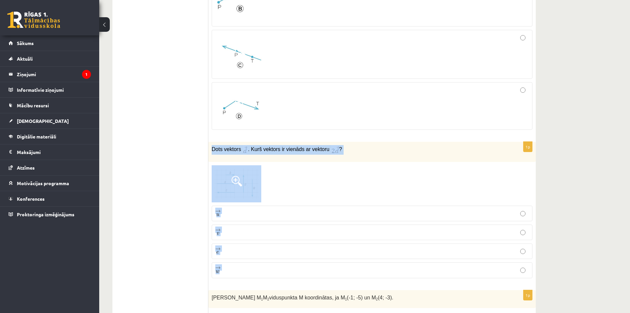
drag, startPoint x: 248, startPoint y: 158, endPoint x: 287, endPoint y: 267, distance: 116.0
click at [287, 267] on div "1p Dots vektors ﻿ ﻿ . Kurš vektors ir vienāds ar vektoru ﻿ ? → u u → → v v → → …" at bounding box center [371, 213] width 327 height 142
copy div "Dots vektors ﻿ ﻿ . Kurš vektors ir vienāds ar vektoru ﻿ ? → u u → → v v → → e e…"
click at [262, 163] on div "1p Dots vektors ﻿ ﻿ . Kurš vektors ir vienāds ar vektoru ﻿ ? → u u → → v v → → …" at bounding box center [371, 213] width 327 height 142
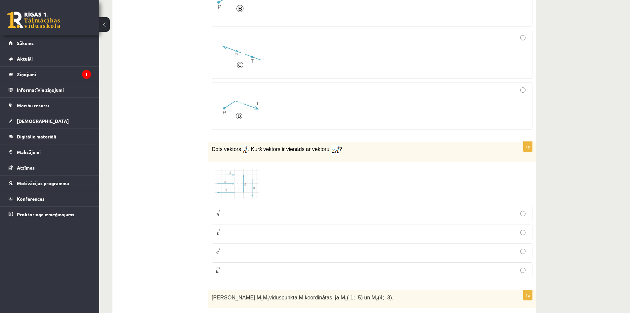
click at [236, 182] on span at bounding box center [237, 181] width 11 height 11
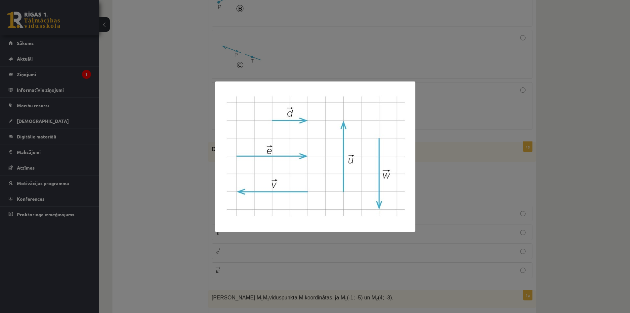
click at [261, 249] on div at bounding box center [315, 156] width 630 height 313
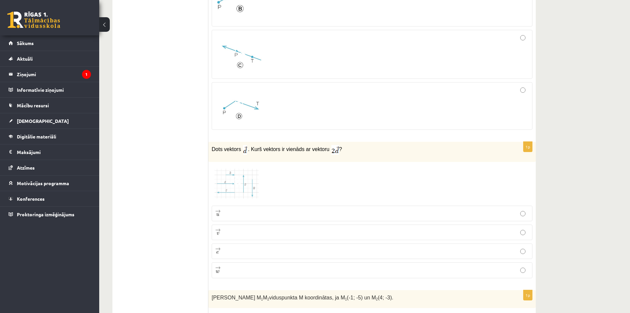
click at [234, 186] on span at bounding box center [237, 181] width 11 height 11
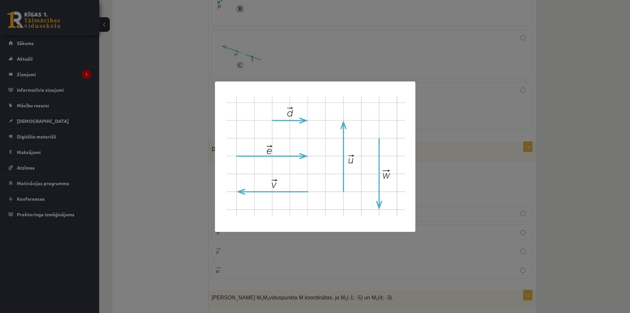
click at [286, 255] on div at bounding box center [315, 156] width 630 height 313
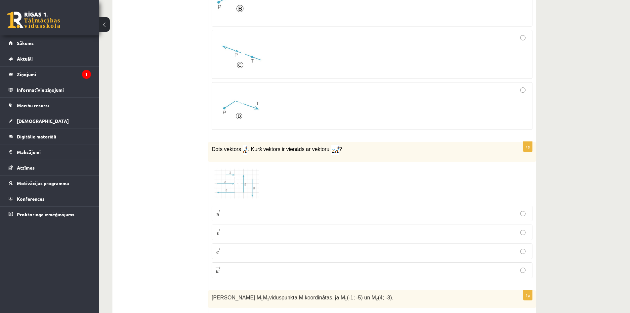
click at [227, 252] on p "→ e e →" at bounding box center [372, 251] width 314 height 8
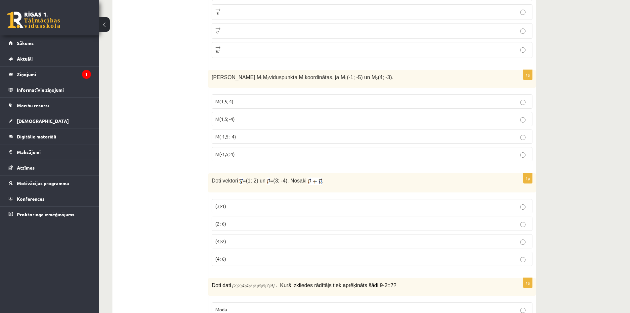
scroll to position [662, 0]
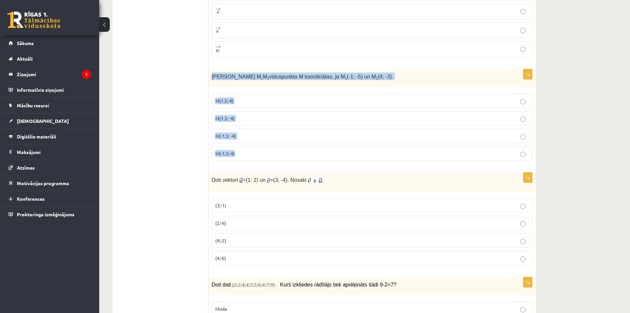
drag, startPoint x: 210, startPoint y: 76, endPoint x: 259, endPoint y: 152, distance: 90.6
click at [259, 152] on div "1p Nosaki nogriežņa M 1 M 2 viduspunkta M koordinātas, ja M 1 (-1; -5) un M 2 (…" at bounding box center [371, 117] width 327 height 97
copy div "Nosaki nogriežņa M 1 M 2 viduspunkta M koordinātas, ja M 1 (-1; -5) un M 2 (4; …"
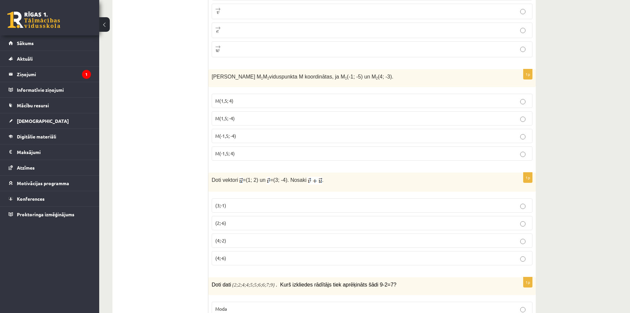
click at [248, 117] on p "M(1,5; -4)" at bounding box center [372, 118] width 314 height 7
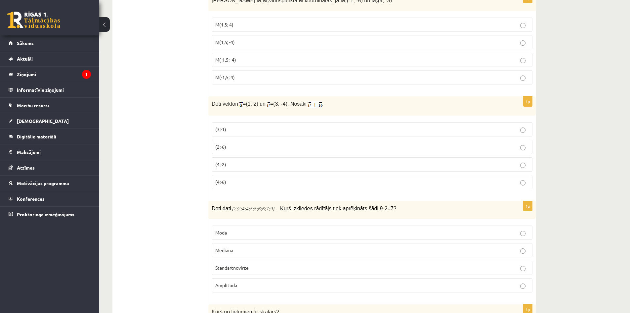
scroll to position [772, 0]
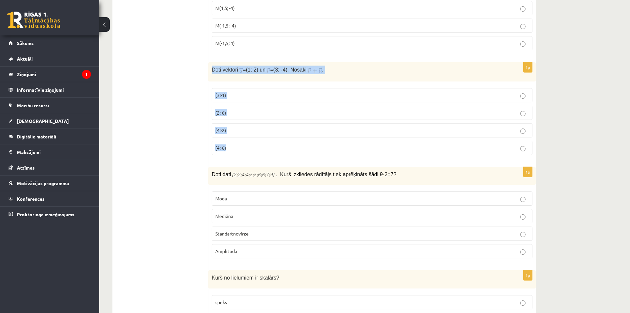
drag, startPoint x: 212, startPoint y: 70, endPoint x: 277, endPoint y: 148, distance: 101.7
click at [277, 148] on div "1p Doti vektori = (1; 2) un = (3; -4). Nosaki . (3;-1) (2;-6) (4;-2) (4;-6)" at bounding box center [371, 111] width 327 height 98
copy div "Doti vektori = (1; 2) un = (3; -4). Nosaki . (3;-1) (2;-6) (4;-2) (4;-6)"
click at [262, 93] on p "(3;-1)" at bounding box center [372, 95] width 314 height 7
click at [234, 132] on p "(4;-2)" at bounding box center [372, 130] width 314 height 7
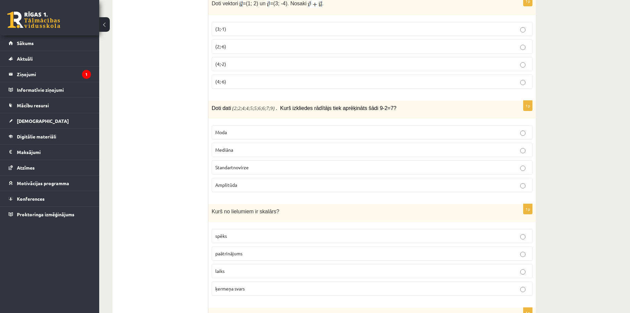
scroll to position [882, 0]
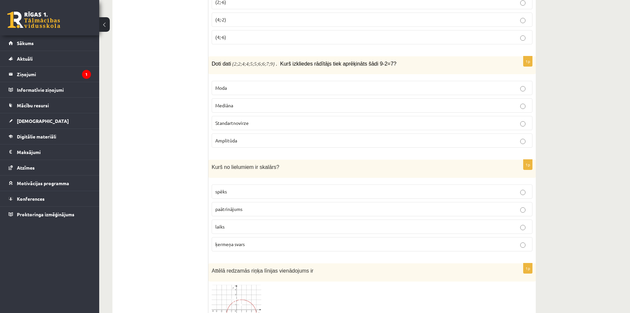
drag, startPoint x: 206, startPoint y: 65, endPoint x: 280, endPoint y: 139, distance: 105.0
click at [213, 69] on div "Doti dati {2;2;4;4;5;5;6;6;7;9} . Kurš izkliedes rādītājs tiek aprēķināts šādi …" at bounding box center [371, 65] width 327 height 18
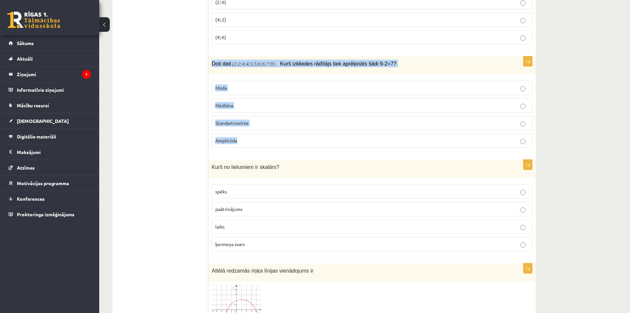
drag, startPoint x: 210, startPoint y: 62, endPoint x: 263, endPoint y: 138, distance: 91.8
click at [263, 138] on div "1p Doti dati {2;2;4;4;5;5;6;6;7;9} . Kurš izkliedes rādītājs tiek aprēķināts šā…" at bounding box center [371, 104] width 327 height 97
copy div "Doti dati {2;2;4;4;5;5;6;6;7;9} . Kurš izkliedes rādītājs tiek aprēķināts šādi …"
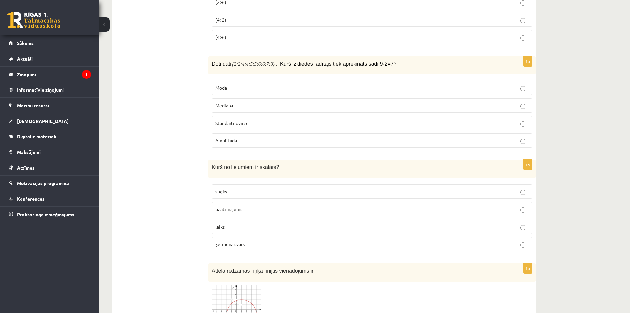
click at [240, 141] on p "Amplitūda" at bounding box center [372, 140] width 314 height 7
drag, startPoint x: 210, startPoint y: 171, endPoint x: 266, endPoint y: 245, distance: 92.7
click at [266, 245] on div "1p Kurš no lielumiem ir skalārs? spēks paātrinājums laiks ķermeņa svars" at bounding box center [371, 207] width 327 height 97
copy div "Kurš no lielumiem ir skalārs? spēks paātrinājums laiks ķermeņa svars"
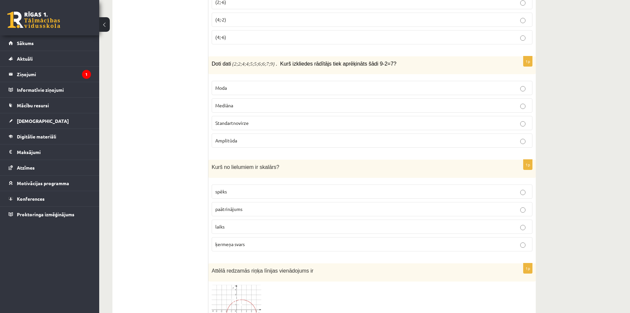
click at [266, 227] on p "laiks" at bounding box center [372, 226] width 314 height 7
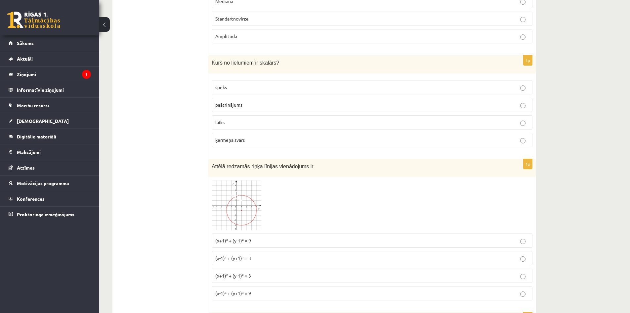
scroll to position [1102, 0]
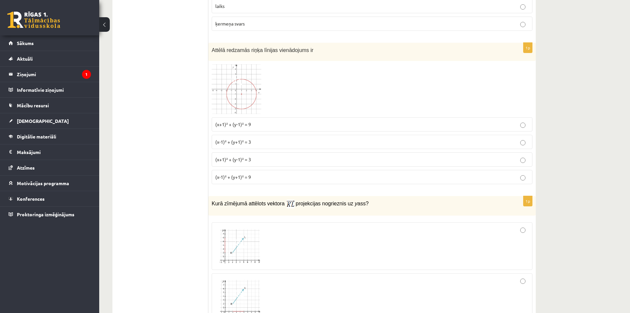
click at [242, 90] on img at bounding box center [237, 89] width 50 height 50
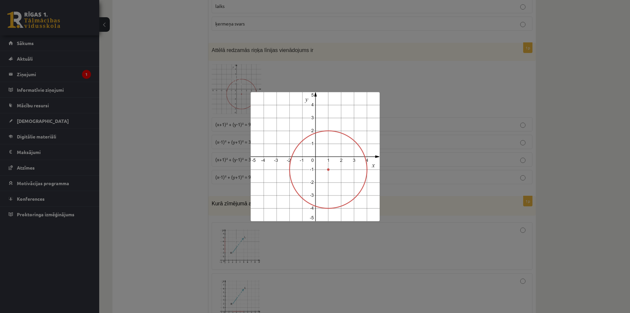
click at [407, 93] on div at bounding box center [315, 156] width 630 height 313
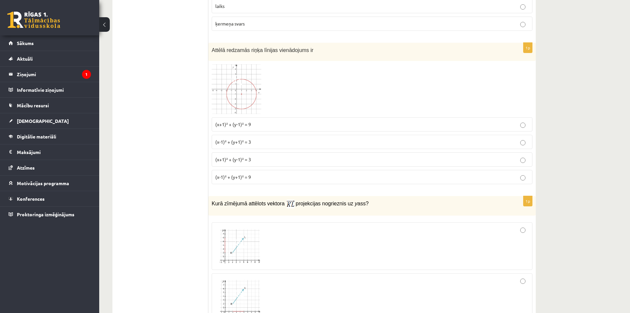
click at [247, 144] on span "(x-1)² + (y+1)² = 3" at bounding box center [233, 142] width 36 height 6
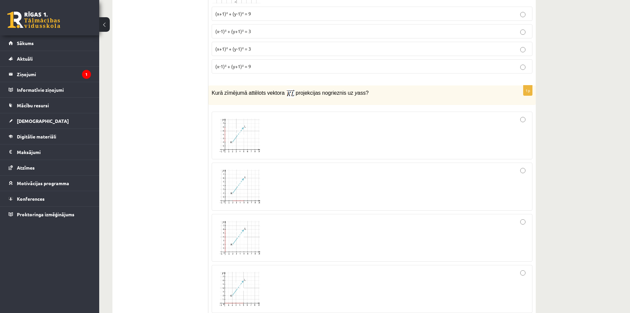
click at [252, 138] on img at bounding box center [240, 135] width 50 height 37
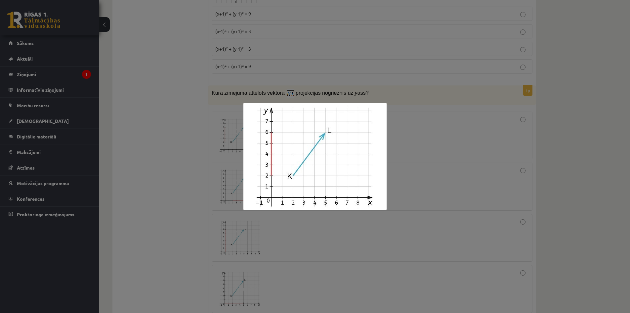
click at [262, 235] on div at bounding box center [315, 156] width 630 height 313
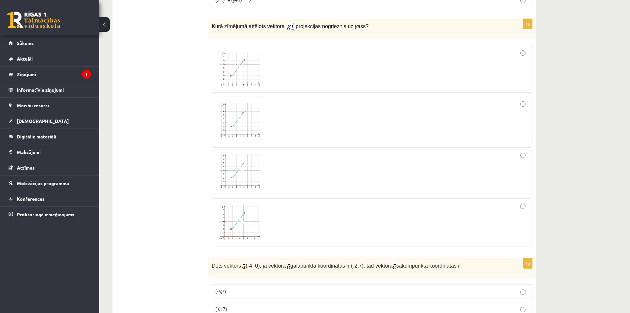
scroll to position [1323, 0]
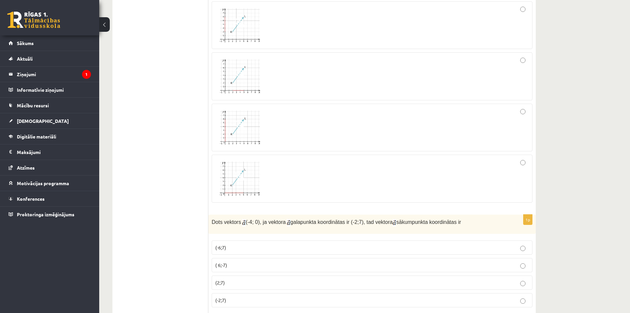
click at [251, 80] on img at bounding box center [240, 76] width 50 height 37
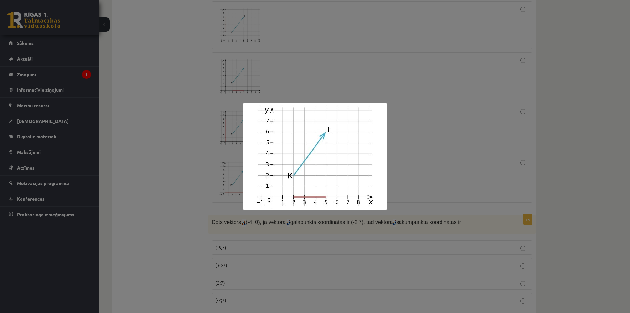
click at [226, 114] on div at bounding box center [315, 156] width 630 height 313
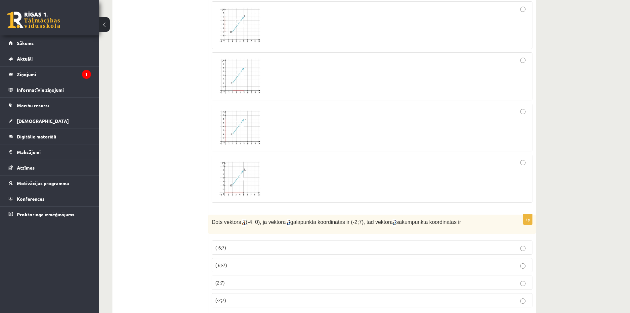
click at [243, 84] on img at bounding box center [240, 76] width 50 height 37
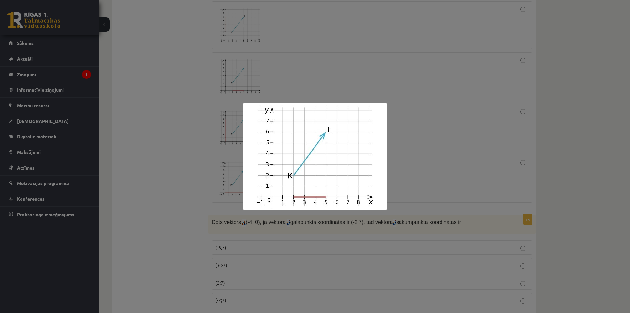
click at [226, 94] on div at bounding box center [315, 156] width 630 height 313
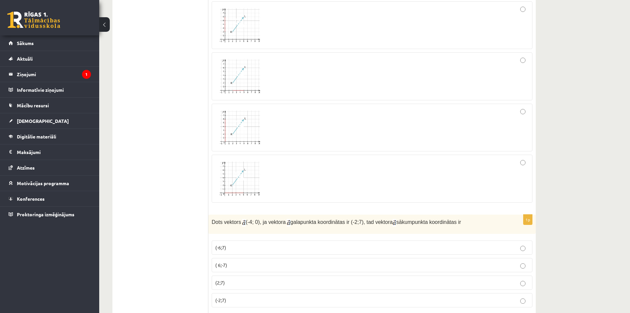
click at [244, 175] on span at bounding box center [240, 175] width 11 height 11
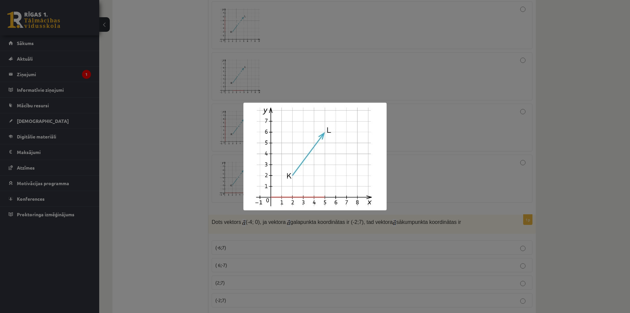
click at [205, 180] on div at bounding box center [315, 156] width 630 height 313
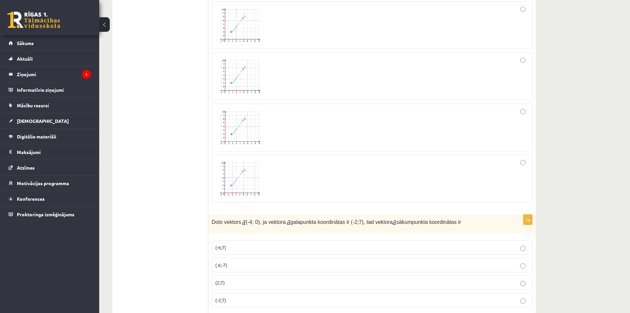
click at [248, 137] on img at bounding box center [240, 127] width 50 height 37
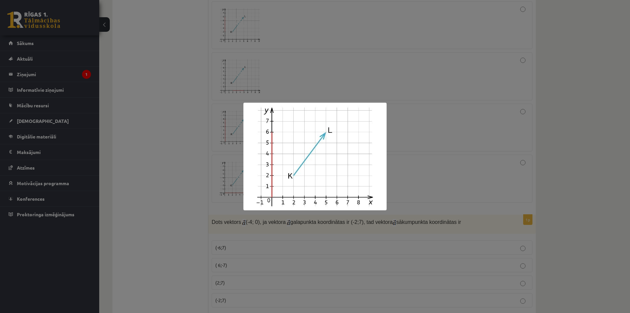
click at [230, 139] on div at bounding box center [315, 156] width 630 height 313
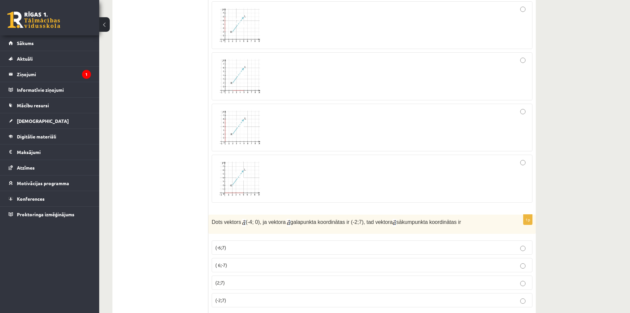
click at [516, 111] on div at bounding box center [372, 127] width 314 height 41
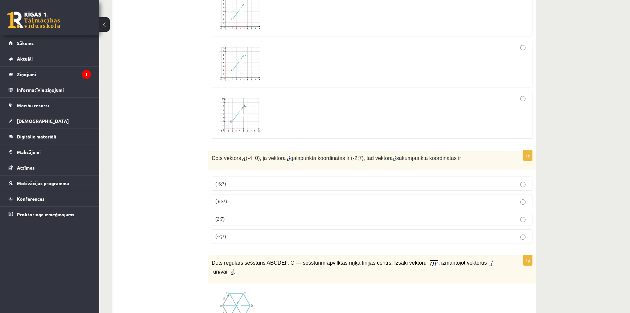
scroll to position [1433, 0]
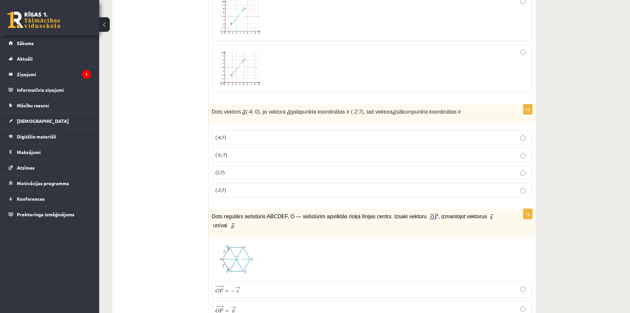
drag, startPoint x: 208, startPoint y: 114, endPoint x: 263, endPoint y: 161, distance: 71.8
click at [217, 120] on div "Dots vektors (-4; 0), ja vektora galapunkta koordinātas ir (-2;7), tad vektora …" at bounding box center [371, 113] width 327 height 19
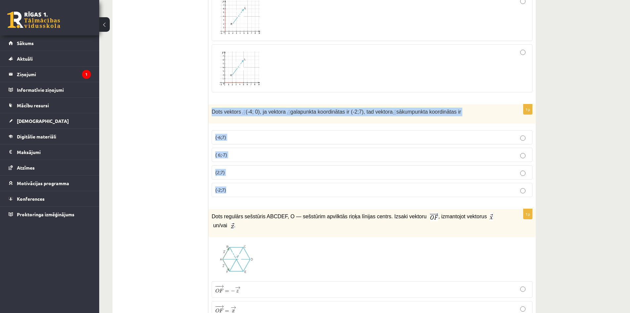
drag, startPoint x: 211, startPoint y: 107, endPoint x: 247, endPoint y: 185, distance: 85.5
click at [247, 185] on div "1p Dots vektors (-4; 0), ja vektora galapunkta koordinātas ir (-2;7), tad vekto…" at bounding box center [371, 153] width 327 height 98
copy div "Dots vektors (-4; 0), ja vektora galapunkta koordinātas ir (-2;7), tad vektora …"
click at [225, 111] on span "Dots vektors" at bounding box center [226, 112] width 29 height 6
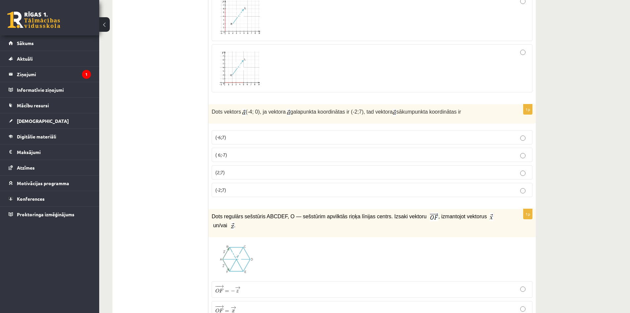
click at [239, 171] on p "(2;7)" at bounding box center [372, 172] width 314 height 7
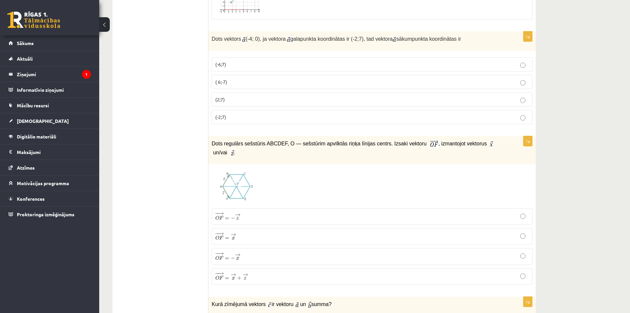
scroll to position [1544, 0]
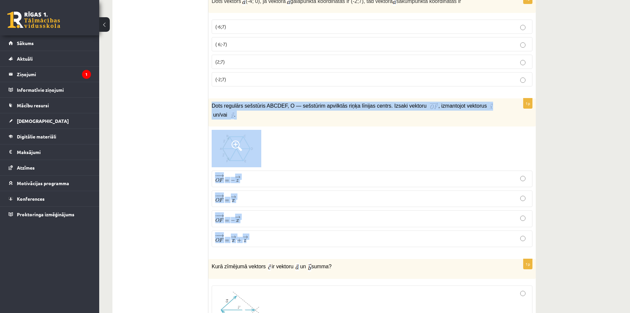
drag, startPoint x: 208, startPoint y: 105, endPoint x: 276, endPoint y: 235, distance: 146.6
click at [276, 235] on div "1p Dots regulārs sešstūris ABCDEF, O — sešstūrim apvilktās riņķa līnijas centrs…" at bounding box center [371, 175] width 327 height 154
copy div "Dots regulārs sešstūris ABCDEF, O — sešstūrim apvilktās riņķa līnijas centrs. I…"
click at [322, 137] on div at bounding box center [372, 148] width 321 height 37
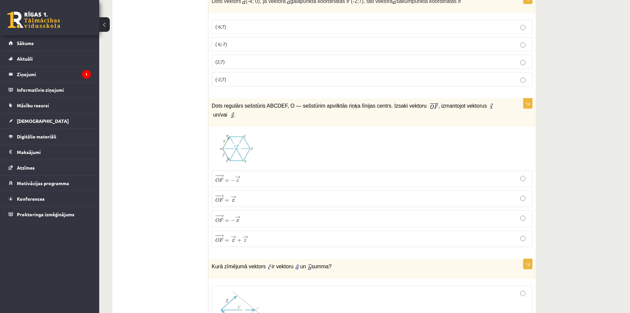
click at [255, 214] on p "− − → O F = − → x O F → = − x →" at bounding box center [372, 218] width 314 height 9
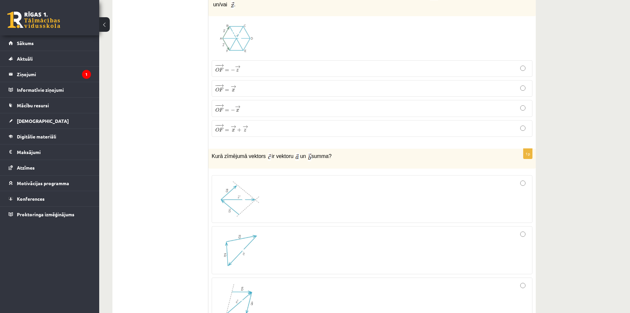
scroll to position [1764, 0]
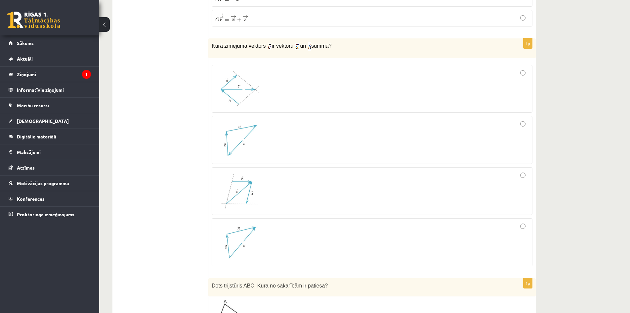
click at [279, 93] on div at bounding box center [372, 88] width 314 height 41
click at [238, 81] on span at bounding box center [240, 86] width 11 height 11
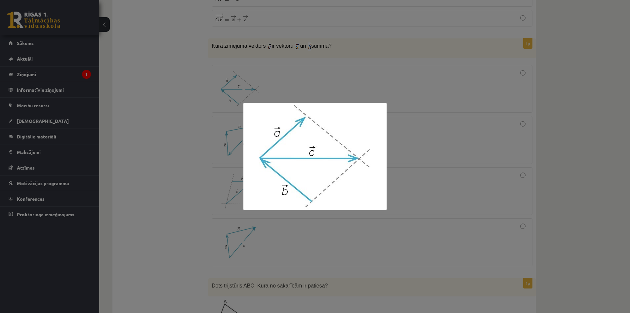
click at [180, 169] on div at bounding box center [315, 156] width 630 height 313
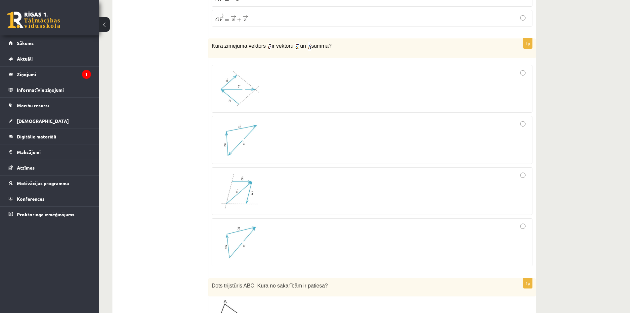
click at [526, 119] on div at bounding box center [372, 139] width 314 height 41
click at [245, 234] on span at bounding box center [240, 239] width 11 height 11
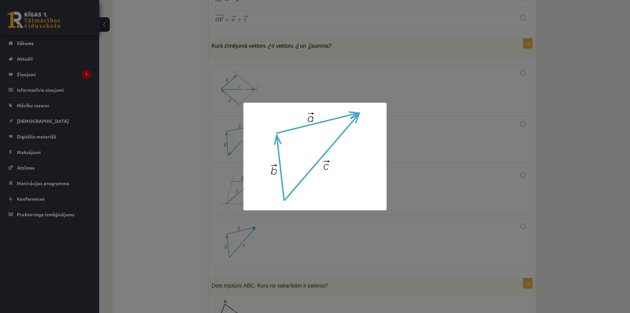
click at [240, 230] on div at bounding box center [315, 156] width 630 height 313
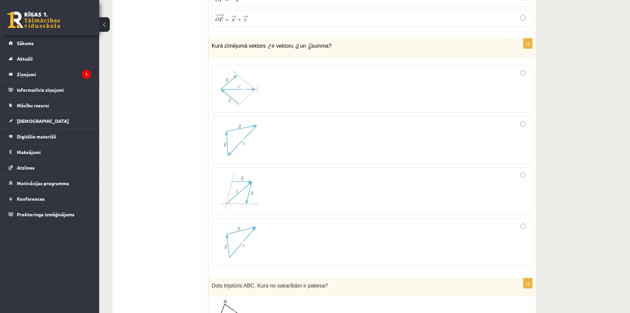
click at [237, 123] on img at bounding box center [240, 139] width 50 height 37
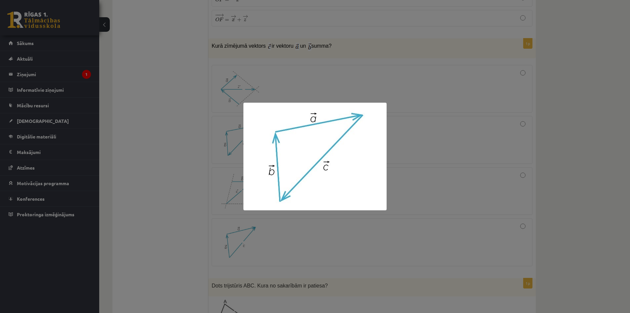
click at [233, 123] on div at bounding box center [315, 156] width 630 height 313
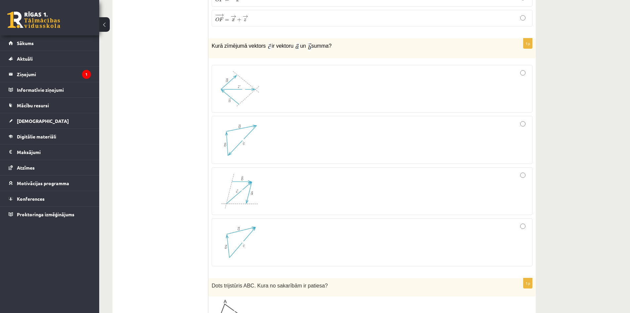
click at [240, 189] on img at bounding box center [240, 190] width 50 height 37
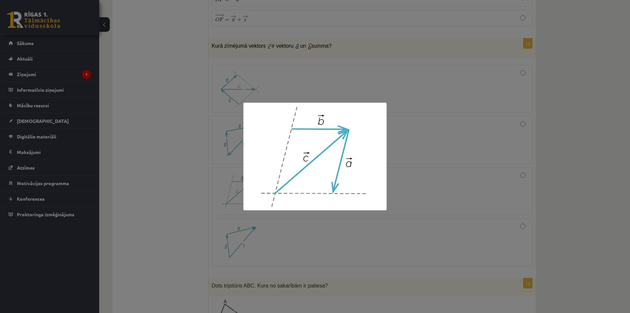
click at [240, 189] on div at bounding box center [315, 156] width 630 height 313
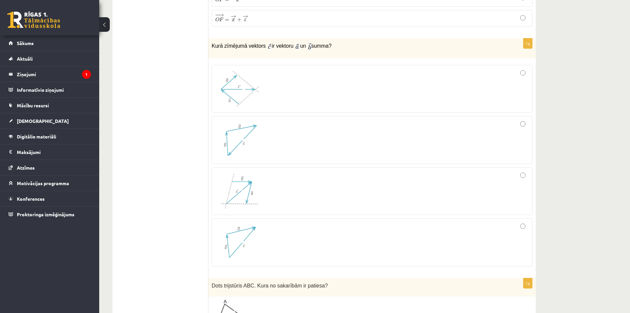
click at [234, 82] on img at bounding box center [240, 88] width 50 height 37
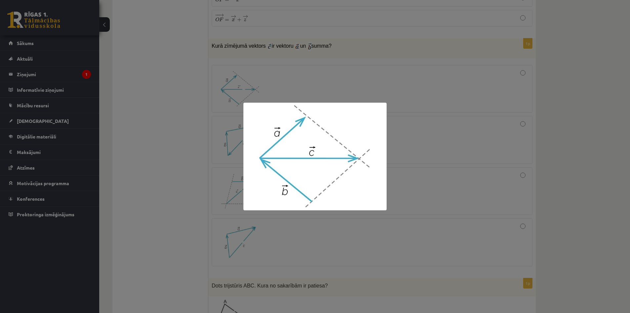
click at [234, 85] on div at bounding box center [315, 156] width 630 height 313
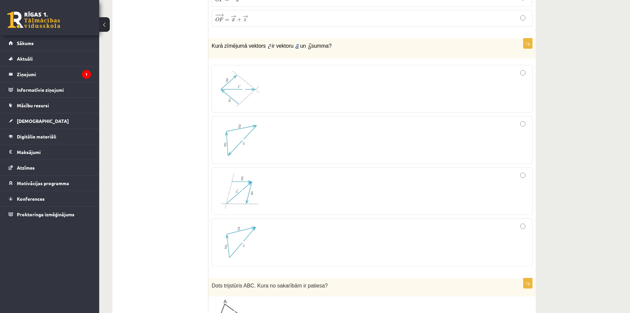
click at [528, 71] on div at bounding box center [372, 88] width 314 height 41
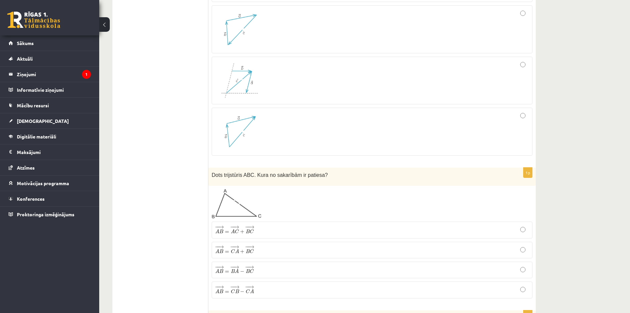
scroll to position [1985, 0]
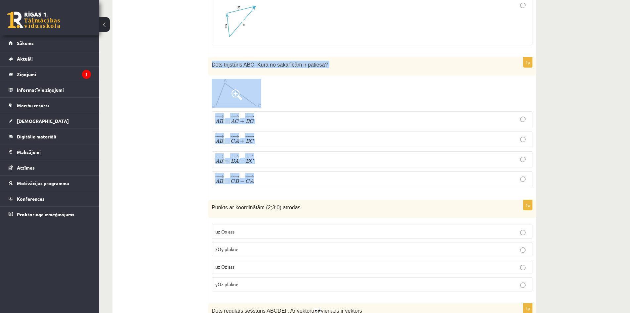
drag, startPoint x: 225, startPoint y: 62, endPoint x: 283, endPoint y: 181, distance: 132.4
click at [283, 181] on div "1p Dots trijstūris ABC. Kura no sakarībām ir patiesa? − − → A B = − − → A C + −…" at bounding box center [371, 125] width 327 height 136
copy div "Dots trijstūris ABC. Kura no sakarībām ir patiesa? − − → A B = − − → A C + − − …"
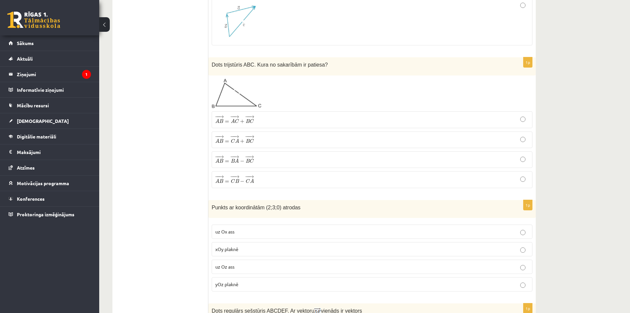
click at [263, 175] on p "− − → A B = − − → C B − − − → C A A B → = C B → − C A →" at bounding box center [372, 179] width 314 height 9
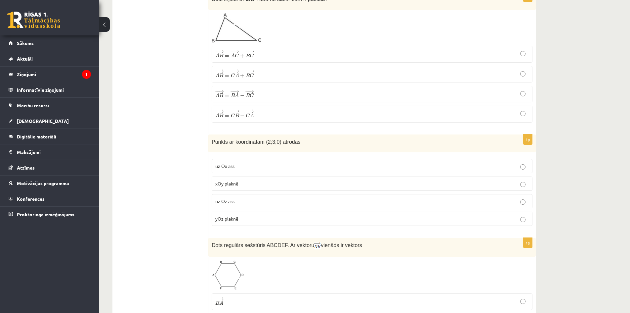
scroll to position [2095, 0]
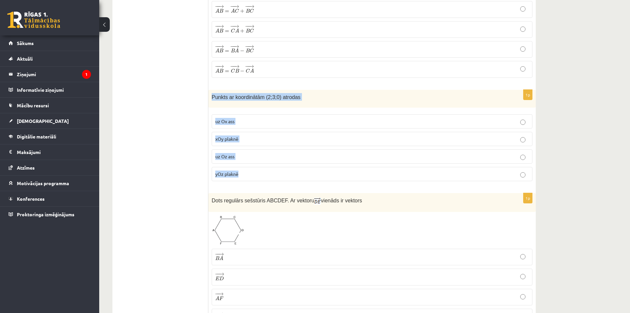
drag, startPoint x: 217, startPoint y: 93, endPoint x: 262, endPoint y: 172, distance: 90.7
click at [262, 172] on div "1p Punkts ar koordinātām (2;3;0) atrodas uz Ox ass xOy plaknē uz Oz ass yOz pla…" at bounding box center [371, 138] width 327 height 97
click at [244, 135] on p "xOy plaknē" at bounding box center [372, 138] width 314 height 7
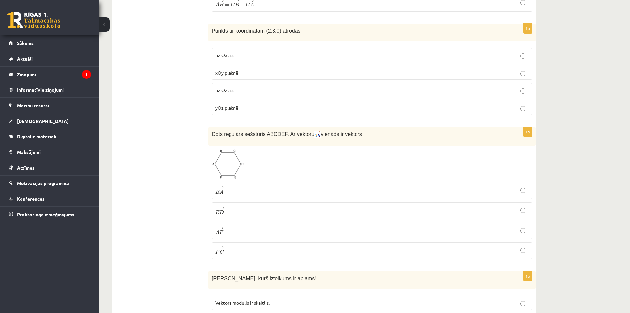
scroll to position [2205, 0]
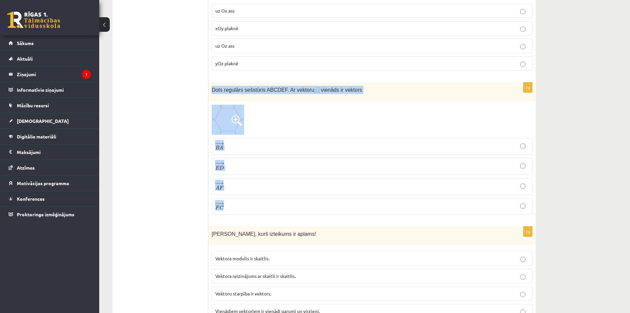
drag, startPoint x: 210, startPoint y: 83, endPoint x: 326, endPoint y: 199, distance: 164.2
click at [326, 199] on div "1p Dots regulārs sešstūris ABCDEF. Ar vektoru vienāds ir vektors − − → B A B A …" at bounding box center [371, 150] width 327 height 137
click at [221, 165] on span "D" at bounding box center [221, 167] width 5 height 4
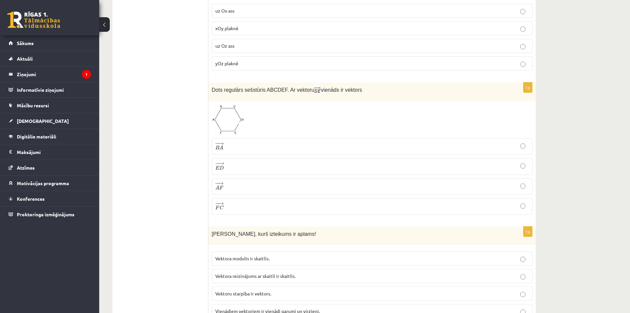
click at [237, 201] on p "− − → F C F C →" at bounding box center [372, 205] width 314 height 9
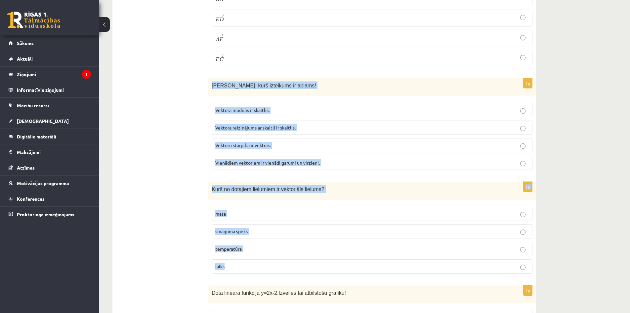
scroll to position [2425, 0]
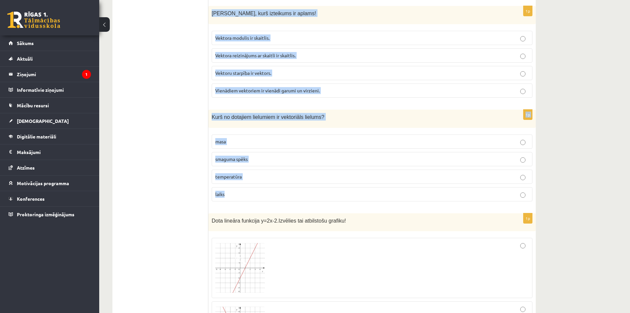
drag, startPoint x: 210, startPoint y: 117, endPoint x: 327, endPoint y: 198, distance: 142.8
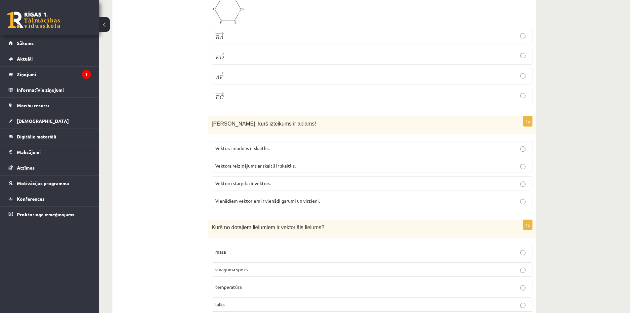
click at [294, 162] on span "Vektora reizinājums ar skaitli ir skaitlis." at bounding box center [255, 165] width 80 height 6
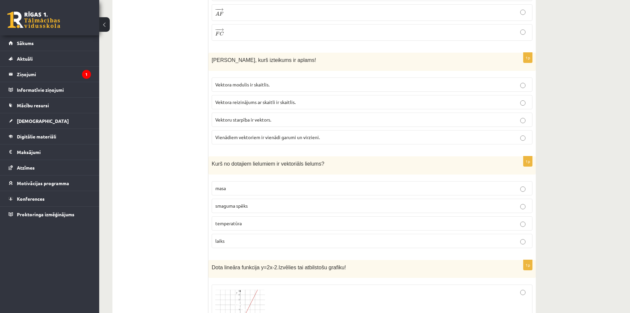
scroll to position [2425, 0]
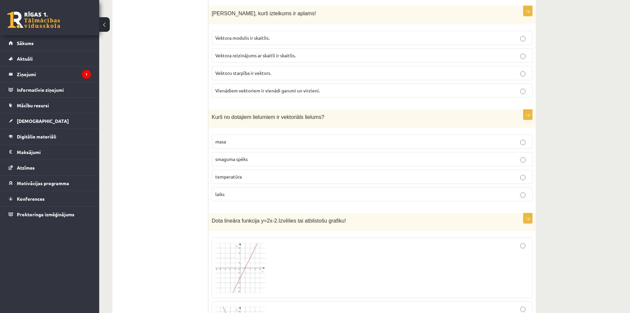
click at [249, 155] on p "smaguma spēks" at bounding box center [372, 158] width 314 height 7
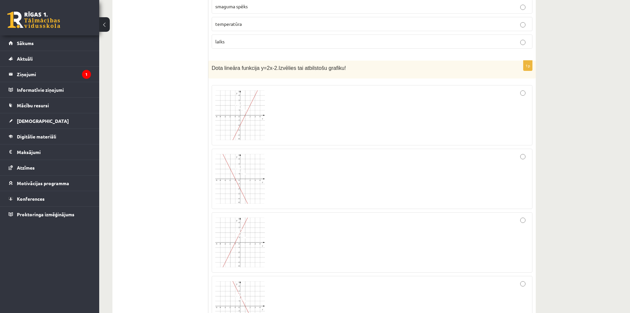
scroll to position [2536, 0]
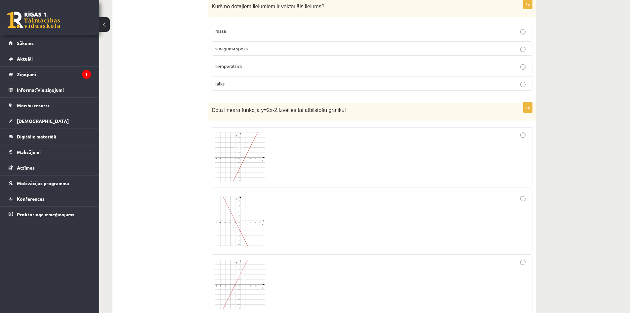
click at [238, 153] on img at bounding box center [240, 157] width 50 height 50
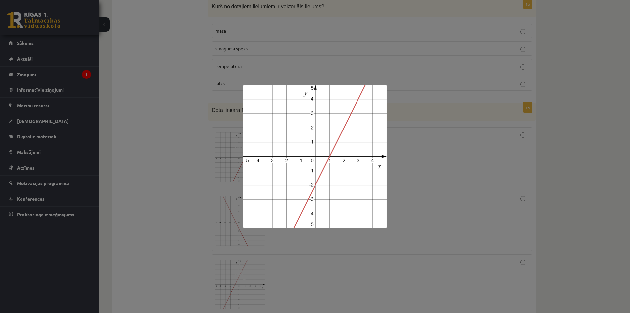
drag, startPoint x: 442, startPoint y: 138, endPoint x: 508, endPoint y: 125, distance: 66.7
click at [443, 138] on div at bounding box center [315, 156] width 630 height 313
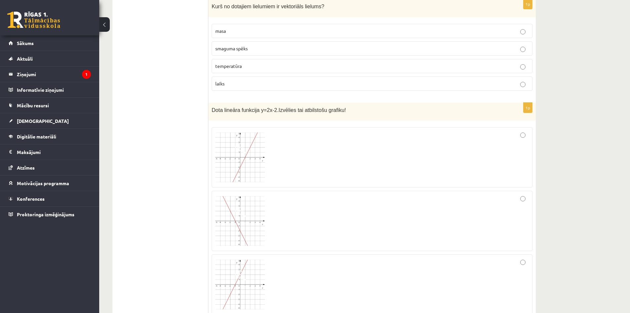
click at [526, 131] on div at bounding box center [372, 157] width 314 height 53
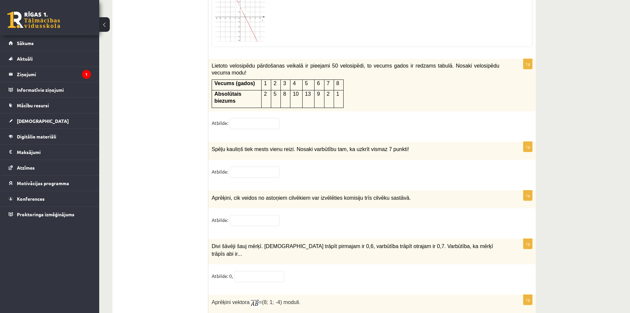
scroll to position [2756, 0]
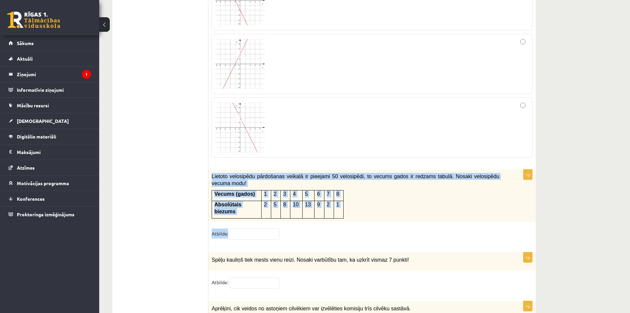
drag, startPoint x: 209, startPoint y: 172, endPoint x: 233, endPoint y: 214, distance: 48.6
click at [233, 214] on div "1p Lietoto velosipēdu pārdošanas veikalā ir pieejami 50 velosipēdi, to vecums g…" at bounding box center [371, 207] width 327 height 76
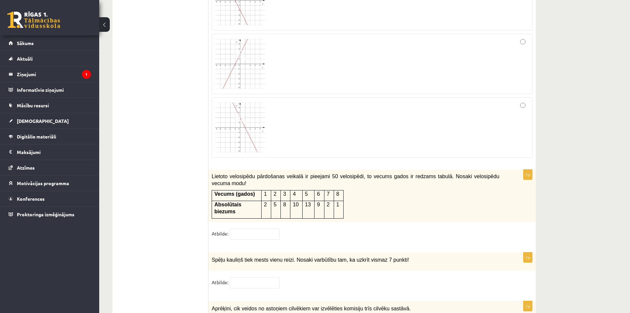
click at [246, 228] on fieldset "Atbilde:" at bounding box center [372, 235] width 321 height 14
click at [245, 228] on input "text" at bounding box center [255, 233] width 50 height 11
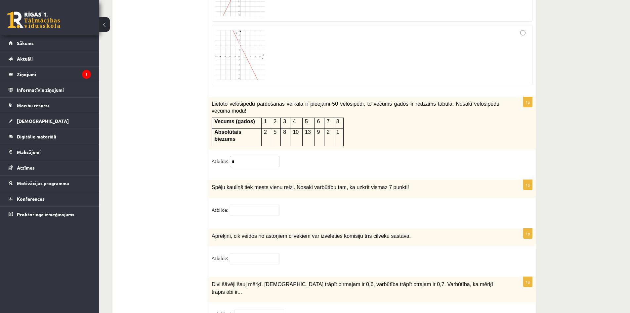
scroll to position [2867, 0]
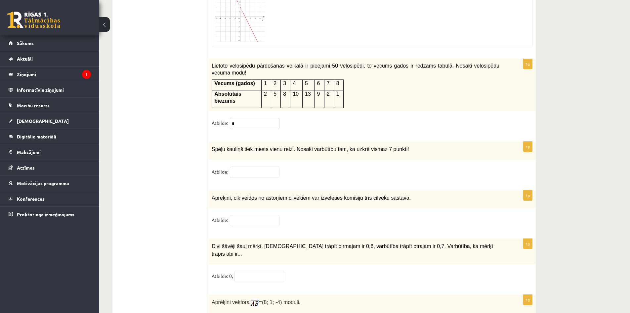
type input "*"
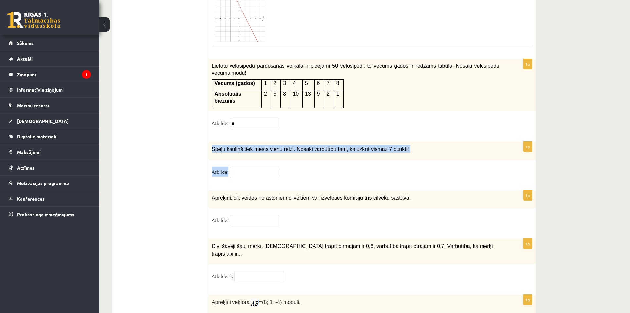
drag, startPoint x: 209, startPoint y: 130, endPoint x: 230, endPoint y: 156, distance: 33.2
click at [230, 156] on div "1p Spēļu kauliņš tiek mests vienu reizi. Nosaki varbūtību tam, ka uzkrīt vismaz…" at bounding box center [371, 163] width 327 height 42
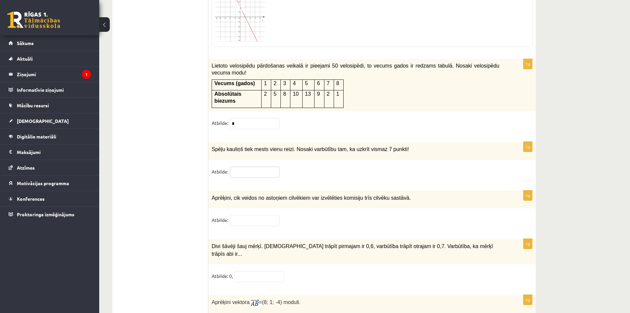
click at [242, 166] on input "text" at bounding box center [255, 171] width 50 height 11
type input "*"
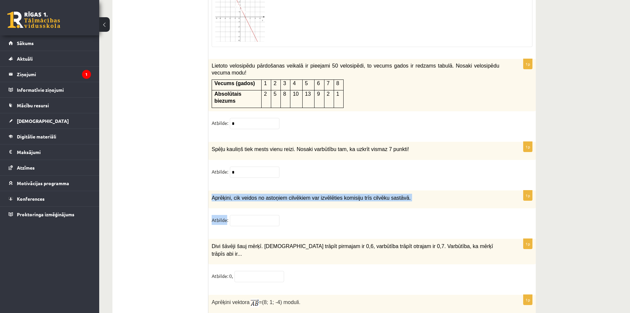
drag, startPoint x: 209, startPoint y: 178, endPoint x: 227, endPoint y: 202, distance: 30.0
click at [227, 202] on div "1p Aprēķini, cik veidos no astoņiem cilvēkiem var izvēlēties komisiju trīs cilv…" at bounding box center [371, 211] width 327 height 42
click at [266, 215] on fieldset "Atbilde:" at bounding box center [372, 222] width 321 height 14
click at [264, 215] on input "text" at bounding box center [255, 220] width 50 height 11
click at [261, 215] on input "text" at bounding box center [255, 220] width 50 height 11
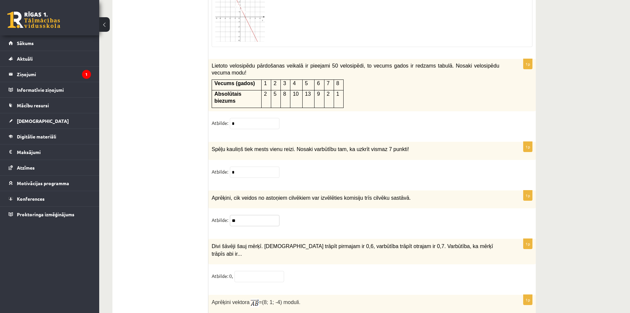
type input "**"
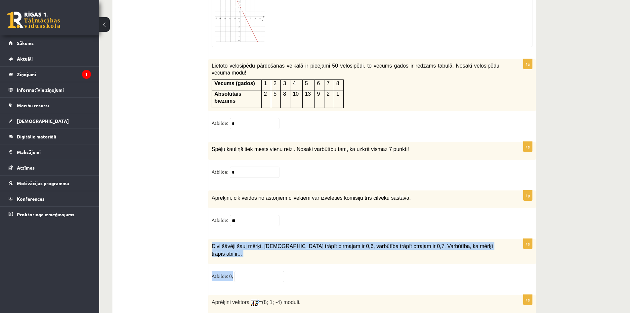
drag, startPoint x: 211, startPoint y: 228, endPoint x: 237, endPoint y: 255, distance: 37.7
click at [237, 255] on div "1p Divi šāvēji šauj mērķī. Varbūtība trāpīt pirmajam ir 0,6, varbūtība trāpīt o…" at bounding box center [371, 262] width 327 height 49
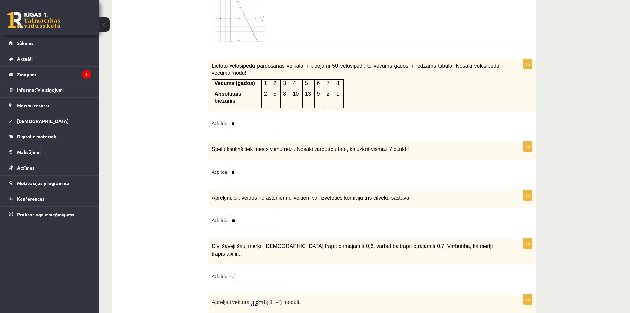
click at [261, 215] on input "**" at bounding box center [255, 220] width 50 height 11
click at [256, 271] on input "text" at bounding box center [260, 276] width 50 height 11
type input "**"
click at [313, 271] on fieldset "Atbilde: 0, **" at bounding box center [372, 278] width 321 height 14
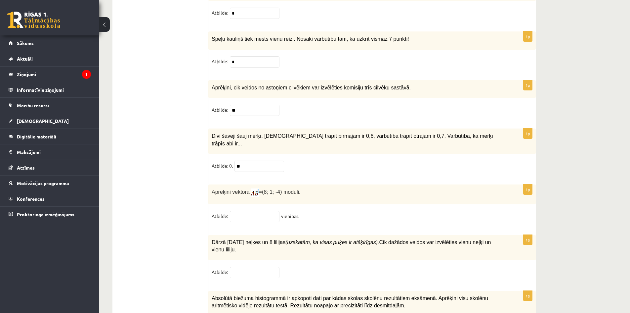
drag, startPoint x: 211, startPoint y: 165, endPoint x: 305, endPoint y: 196, distance: 98.9
click at [305, 196] on div "1p Aprēķini vektora =(8; 1; -4) moduli. Atbilde: vienības." at bounding box center [371, 205] width 327 height 43
click at [250, 211] on fieldset "Atbilde: vienības." at bounding box center [372, 218] width 321 height 14
drag, startPoint x: 252, startPoint y: 188, endPoint x: 251, endPoint y: 194, distance: 5.7
click at [251, 211] on input "text" at bounding box center [255, 216] width 50 height 11
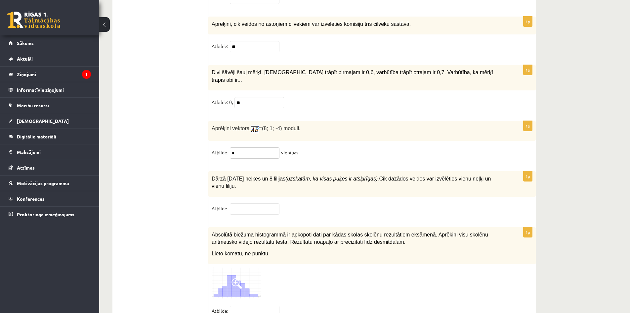
scroll to position [3087, 0]
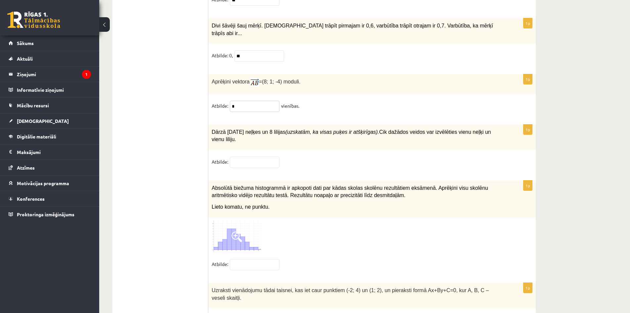
type input "*"
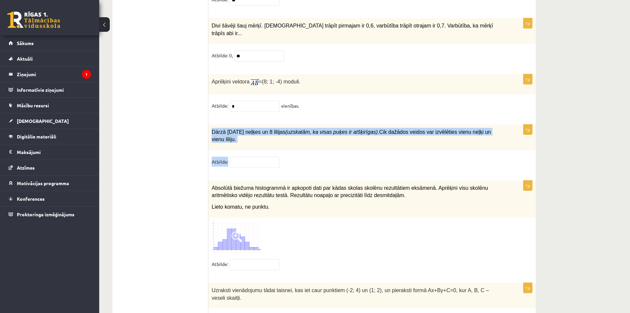
drag, startPoint x: 211, startPoint y: 105, endPoint x: 236, endPoint y: 133, distance: 37.3
click at [236, 133] on div "1p Dārzā aug 10 neļķes un 8 lilijas (uzskatām, ka visas puķes ir atšķirīgas). C…" at bounding box center [371, 148] width 327 height 49
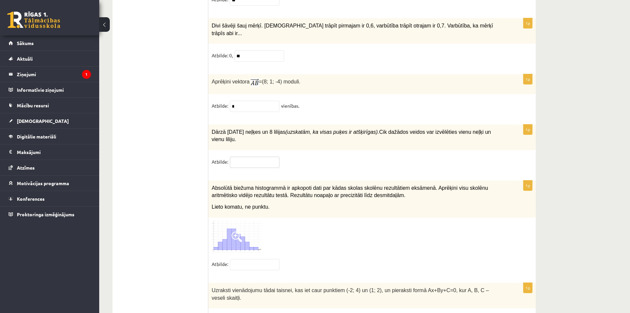
click at [249, 156] on input "text" at bounding box center [255, 161] width 50 height 11
type input "**"
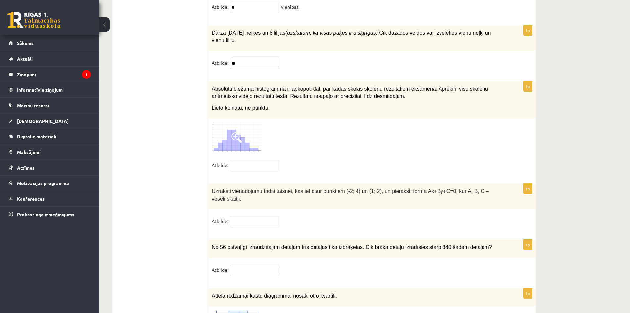
scroll to position [3140, 0]
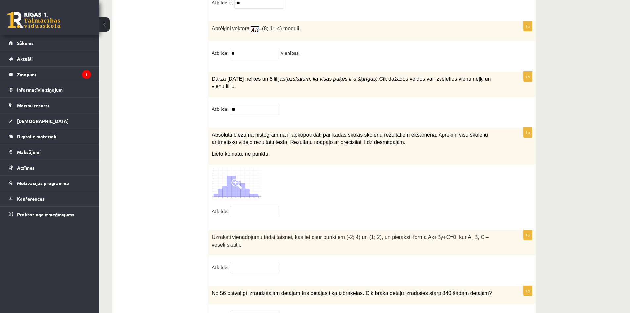
click at [233, 168] on img at bounding box center [237, 184] width 50 height 32
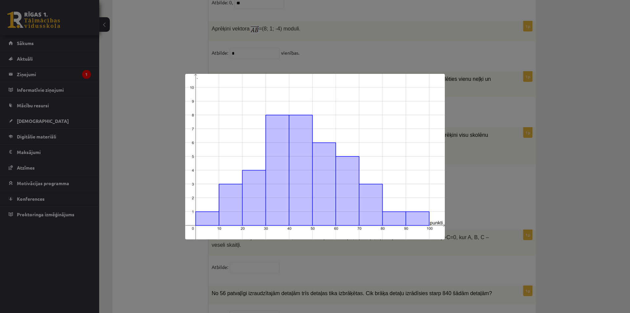
click at [120, 164] on div at bounding box center [315, 156] width 630 height 313
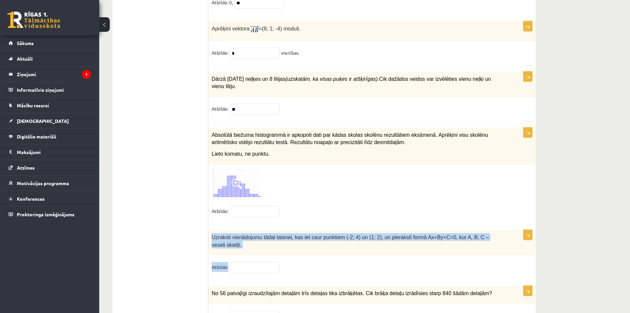
drag, startPoint x: 208, startPoint y: 204, endPoint x: 236, endPoint y: 243, distance: 47.2
click at [236, 243] on div "1p Uzraksti vienādojumu tādai taisnei, kas iet caur punktiem (-2; 4) un (1; 2),…" at bounding box center [371, 254] width 327 height 49
click at [330, 262] on fieldset "Atbilde:" at bounding box center [372, 269] width 321 height 14
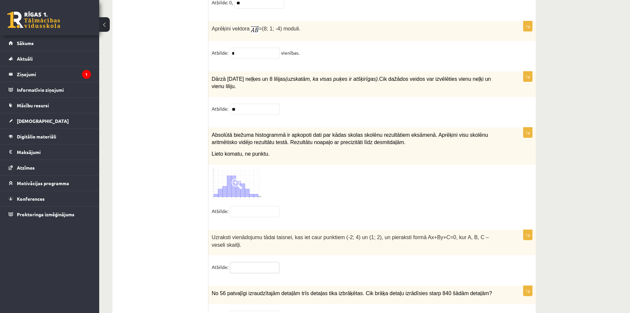
click at [239, 262] on input "text" at bounding box center [255, 267] width 50 height 11
type input "*********"
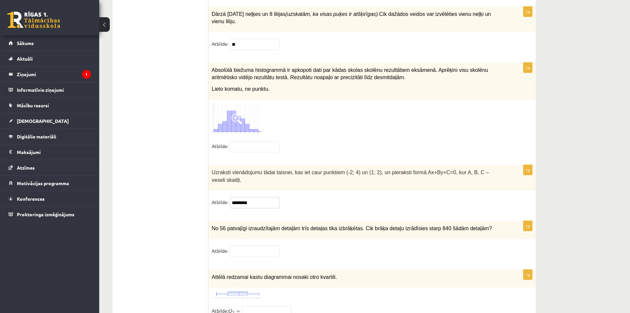
scroll to position [3250, 0]
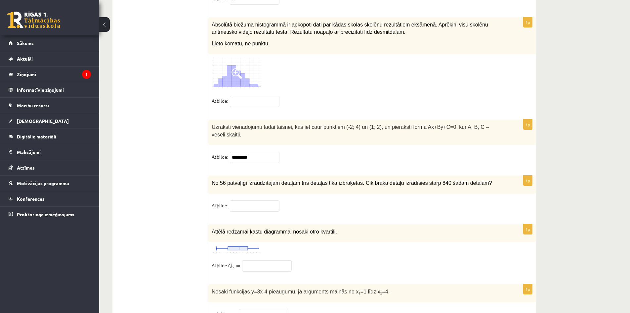
drag, startPoint x: 215, startPoint y: 146, endPoint x: 236, endPoint y: 160, distance: 24.3
drag, startPoint x: 236, startPoint y: 160, endPoint x: 219, endPoint y: 153, distance: 17.8
click at [235, 175] on div "1p No 56 patvaļīgi izraudzītajām detaļām trīs detaļas tika izbrāķētas. Cik brāķ…" at bounding box center [371, 196] width 327 height 42
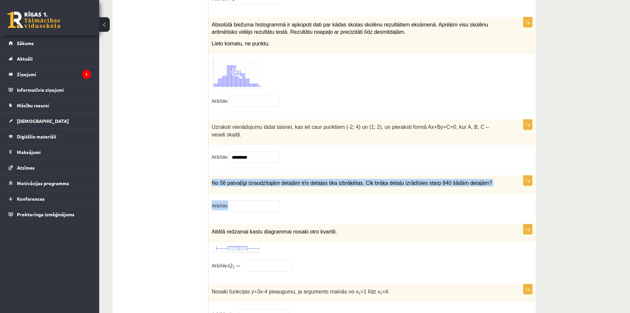
drag, startPoint x: 212, startPoint y: 148, endPoint x: 229, endPoint y: 169, distance: 26.8
click at [229, 175] on div "1p No 56 patvaļīgi izraudzītajām detaļām trīs detaļas tika izbrāķētas. Cik brāķ…" at bounding box center [371, 196] width 327 height 42
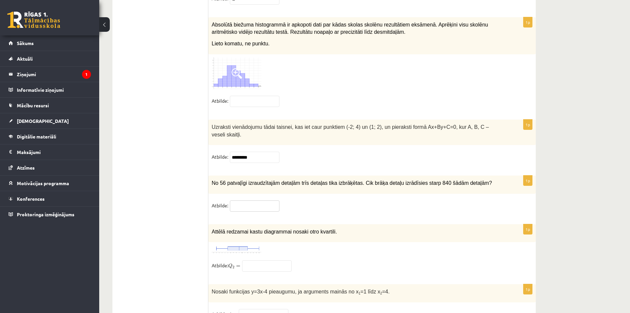
click at [253, 200] on input "text" at bounding box center [255, 205] width 50 height 11
type input "**"
click at [237, 245] on img at bounding box center [237, 249] width 50 height 8
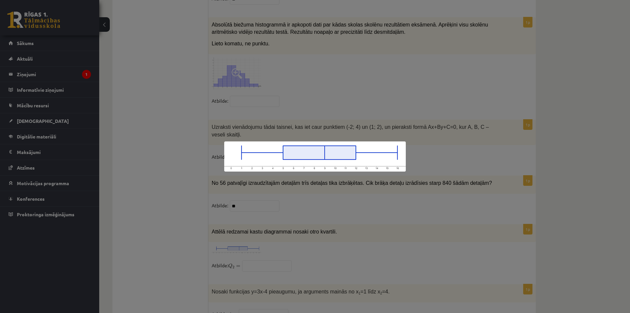
click at [311, 225] on div at bounding box center [315, 156] width 630 height 313
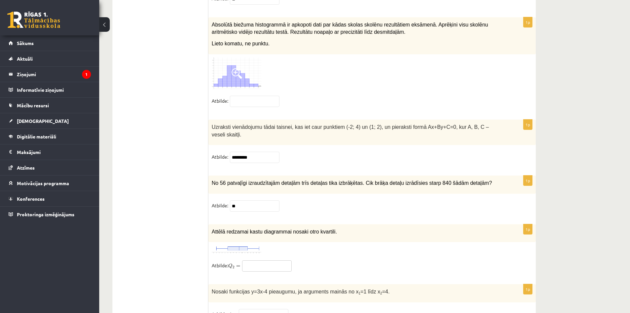
click at [263, 260] on input "text" at bounding box center [267, 265] width 50 height 11
type input "*"
click at [286, 245] on div at bounding box center [372, 249] width 321 height 8
drag, startPoint x: 208, startPoint y: 255, endPoint x: 233, endPoint y: 261, distance: 25.9
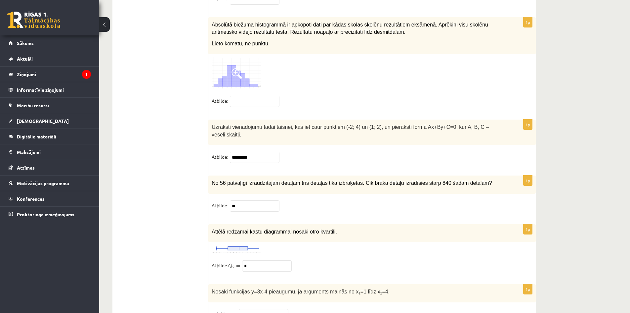
click at [265, 284] on div "Nosaki funkcijas y=3x-4 pieaugumu, ja arguments mainās no x 1 =1 līdz x 2 =4." at bounding box center [371, 293] width 327 height 18
drag, startPoint x: 208, startPoint y: 258, endPoint x: 239, endPoint y: 271, distance: 34.2
click at [236, 284] on div "1p Nosaki funkcijas y=3x-4 pieaugumu, ja arguments mainās no x 1 =1 līdz x 2 =4…" at bounding box center [371, 305] width 327 height 42
click at [213, 288] on span "Nosaki funkcijas y=3x-4 pieaugumu, ja arguments mainās no x 1 =1 līdz x 2 =4." at bounding box center [301, 291] width 178 height 6
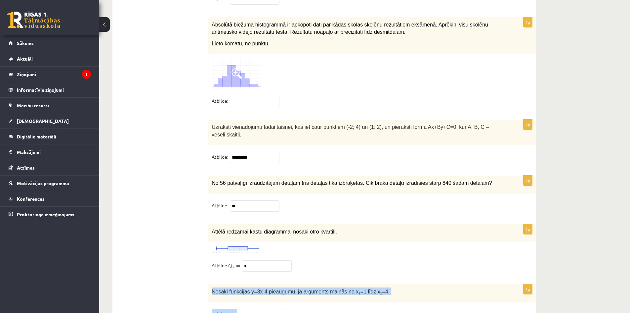
drag, startPoint x: 212, startPoint y: 257, endPoint x: 239, endPoint y: 284, distance: 38.4
click at [239, 284] on div "1p Nosaki funkcijas y=3x-4 pieaugumu, ja arguments mainās no x 1 =1 līdz x 2 =4…" at bounding box center [371, 305] width 327 height 42
click at [270, 309] on input "text" at bounding box center [264, 314] width 50 height 11
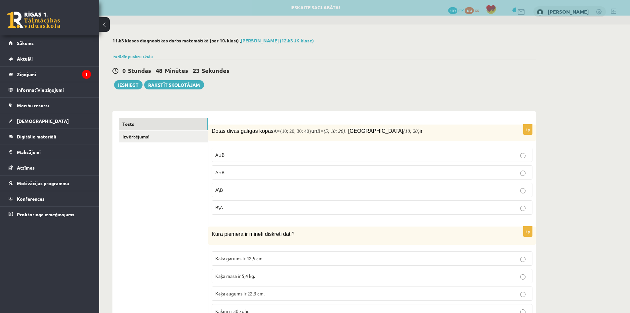
scroll to position [0, 0]
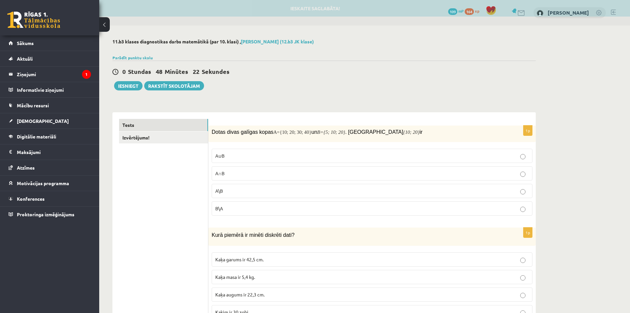
type input "*"
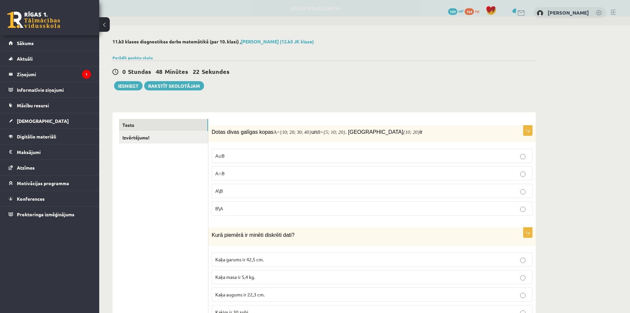
click at [182, 137] on link "Izvērtējums!" at bounding box center [163, 137] width 89 height 12
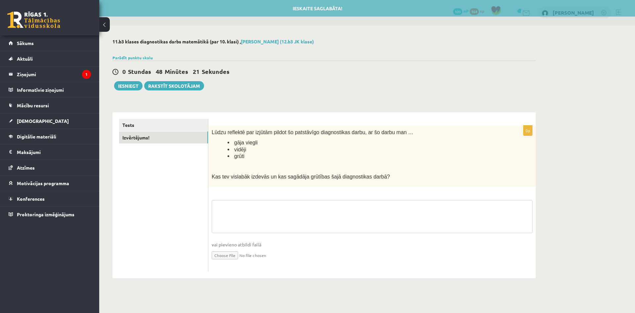
click at [260, 221] on textarea at bounding box center [372, 216] width 321 height 33
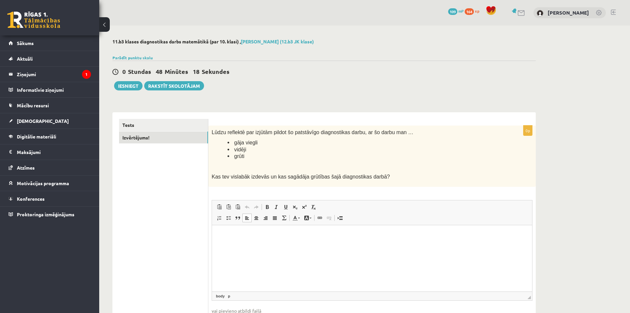
click at [253, 244] on html at bounding box center [372, 235] width 320 height 20
click at [226, 236] on p "******" at bounding box center [372, 234] width 307 height 7
click at [137, 88] on button "Iesniegt" at bounding box center [128, 85] width 28 height 9
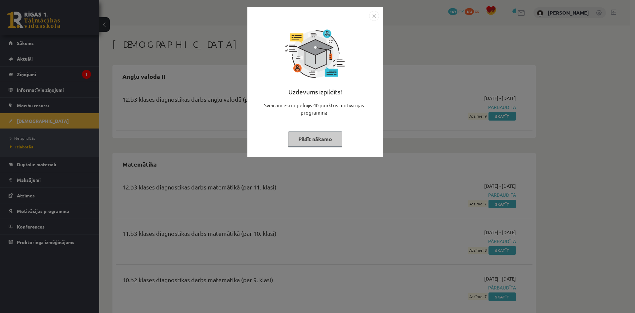
click at [325, 138] on button "Pildīt nākamo" at bounding box center [315, 138] width 54 height 15
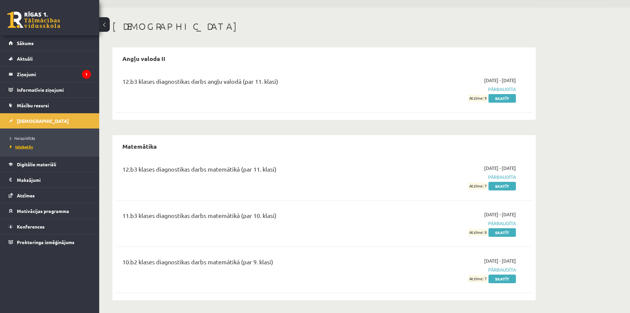
scroll to position [19, 0]
click at [28, 115] on link "[DEMOGRAPHIC_DATA]" at bounding box center [50, 120] width 82 height 15
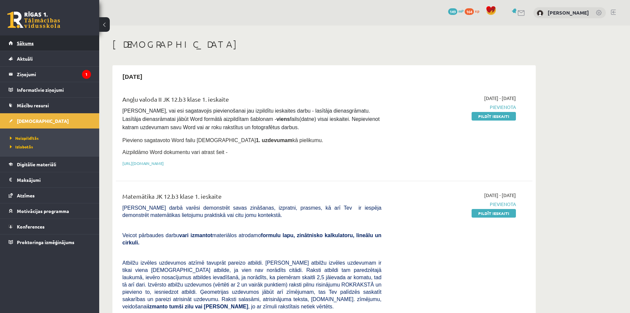
click at [49, 49] on link "Sākums" at bounding box center [50, 42] width 82 height 15
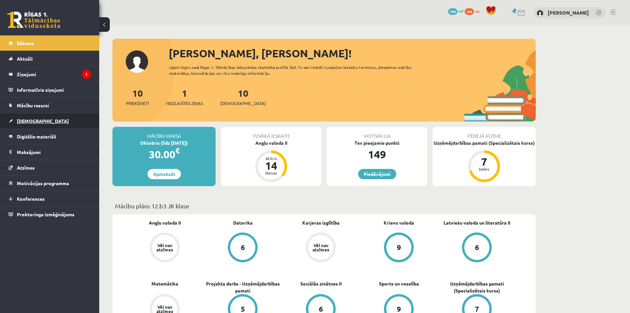
click at [50, 121] on link "[DEMOGRAPHIC_DATA]" at bounding box center [50, 120] width 82 height 15
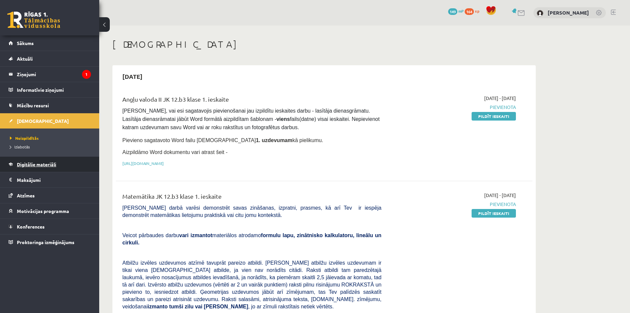
click at [55, 166] on span "Digitālie materiāli" at bounding box center [36, 164] width 39 height 6
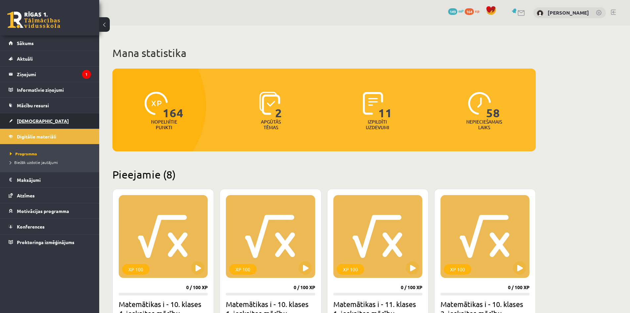
click at [26, 120] on span "[DEMOGRAPHIC_DATA]" at bounding box center [43, 121] width 52 height 6
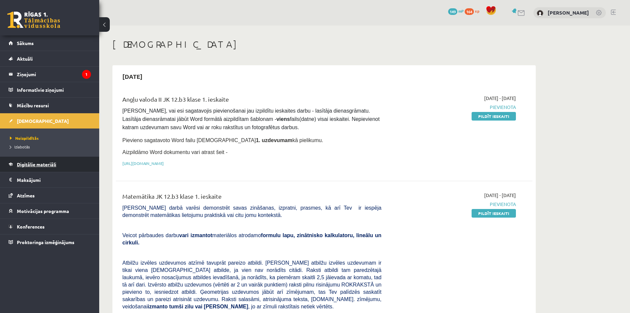
click at [46, 163] on span "Digitālie materiāli" at bounding box center [36, 164] width 39 height 6
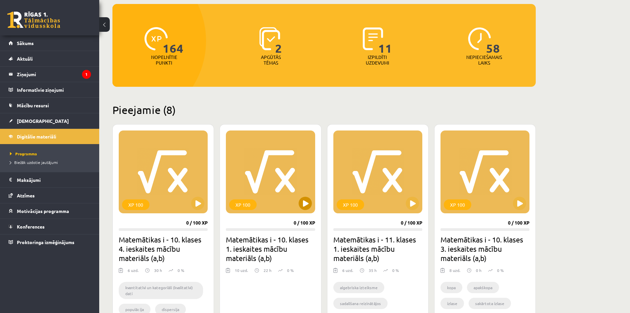
scroll to position [110, 0]
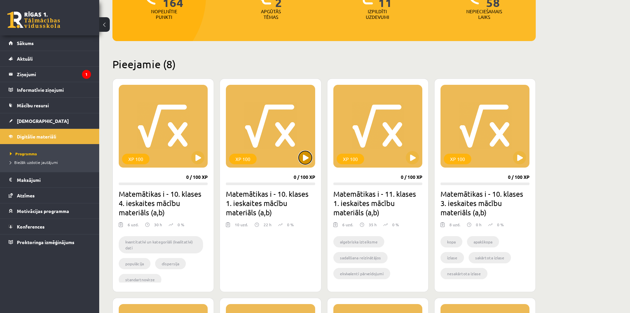
click at [302, 157] on button at bounding box center [305, 157] width 13 height 13
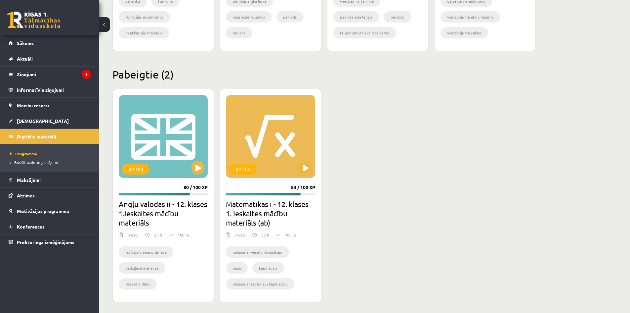
scroll to position [572, 0]
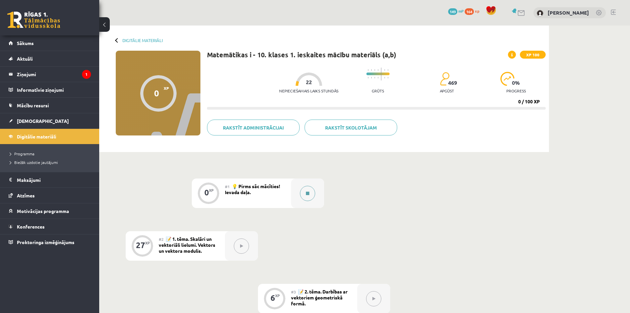
click at [308, 193] on icon at bounding box center [307, 193] width 3 height 4
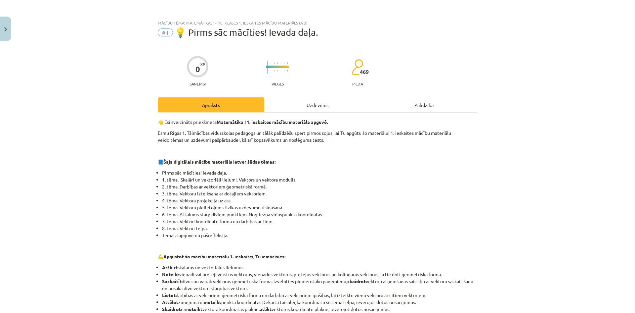
click at [327, 105] on div "Uzdevums" at bounding box center [317, 104] width 107 height 15
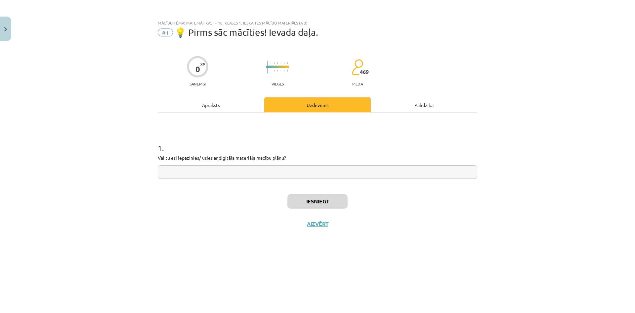
click at [271, 163] on div "1 . Vai tu esi iepazinies/-usies ar digitāla materiāla macību plānu?" at bounding box center [318, 155] width 320 height 47
click at [274, 168] on input "text" at bounding box center [318, 172] width 320 height 14
type input "**"
click at [318, 202] on button "Iesniegt" at bounding box center [317, 201] width 60 height 15
click at [336, 224] on button "Nākamā nodarbība" at bounding box center [317, 227] width 65 height 15
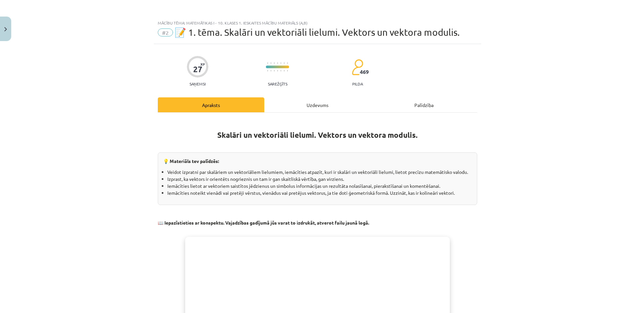
scroll to position [254, 0]
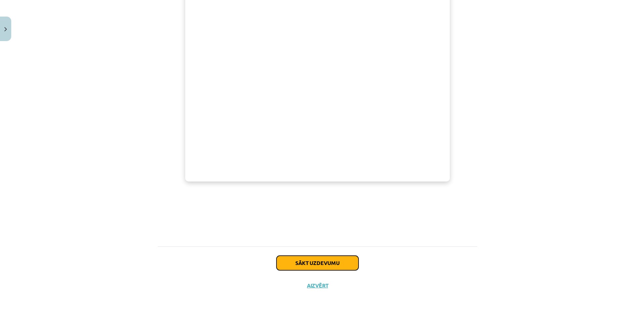
click at [320, 263] on button "Sākt uzdevumu" at bounding box center [318, 262] width 82 height 15
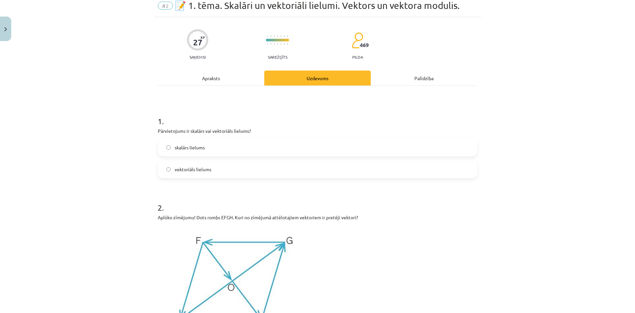
scroll to position [17, 0]
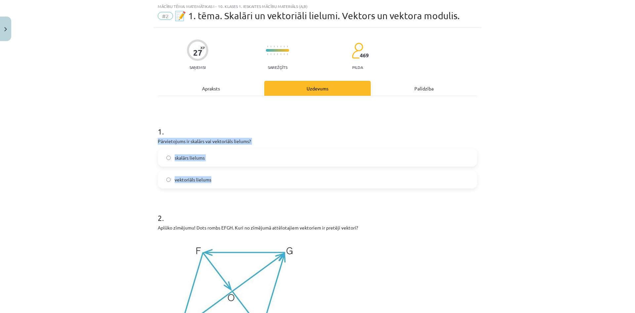
drag, startPoint x: 153, startPoint y: 141, endPoint x: 210, endPoint y: 183, distance: 70.7
copy div "Pārvietojums ir skalārs vai vektoriāls lielums? skalārs lielums vektoriāls liel…"
click at [218, 179] on label "vektoriāls lielums" at bounding box center [317, 179] width 318 height 17
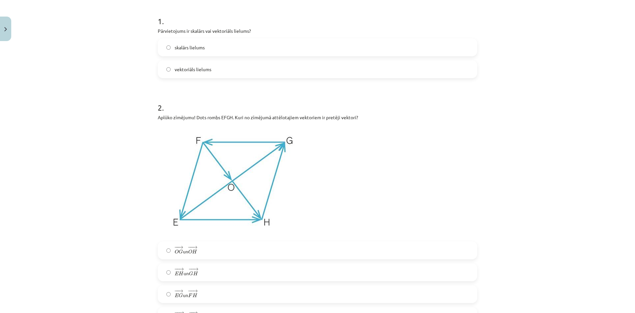
scroll to position [237, 0]
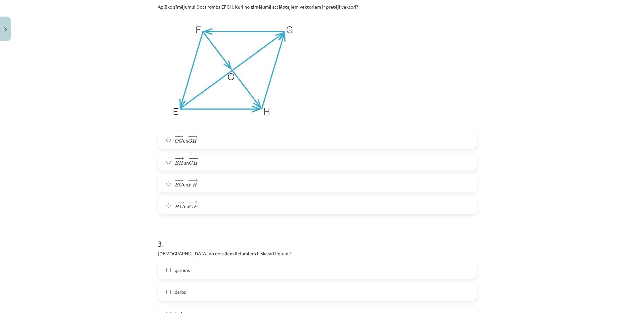
click at [191, 183] on span "F" at bounding box center [190, 185] width 4 height 4
click at [206, 141] on label "− − → O G O G → un − − → O H O H →" at bounding box center [317, 139] width 318 height 17
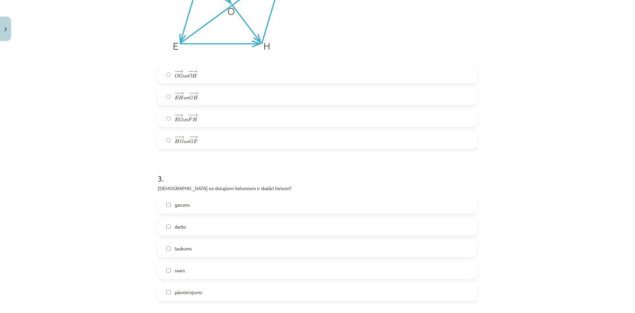
scroll to position [347, 0]
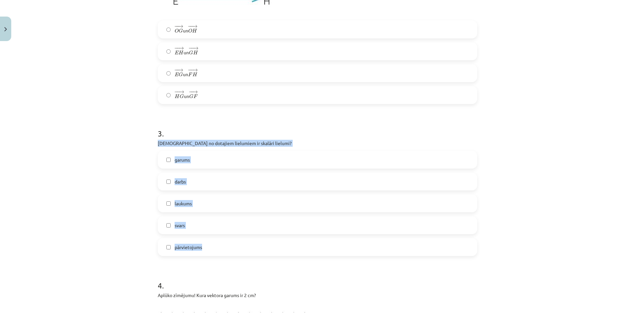
drag, startPoint x: 154, startPoint y: 141, endPoint x: 227, endPoint y: 238, distance: 122.2
copy div "[DEMOGRAPHIC_DATA] no dotajiem lielumiem ir skalāri lielumi? garums darbs lauku…"
click at [103, 146] on div "Mācību tēma: Matemātikas i - 10. klases 1. ieskaites mācību materiāls (a,b) #2 …" at bounding box center [317, 156] width 635 height 313
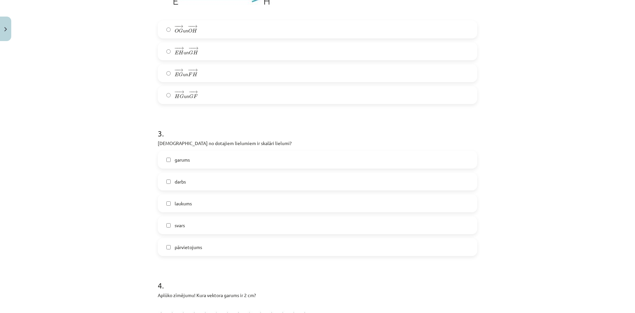
click at [194, 162] on label "garums" at bounding box center [317, 159] width 318 height 17
click at [188, 205] on span "laukums" at bounding box center [183, 203] width 17 height 7
click at [191, 183] on label "darbs" at bounding box center [317, 181] width 318 height 17
click at [183, 225] on span "svars" at bounding box center [180, 225] width 10 height 7
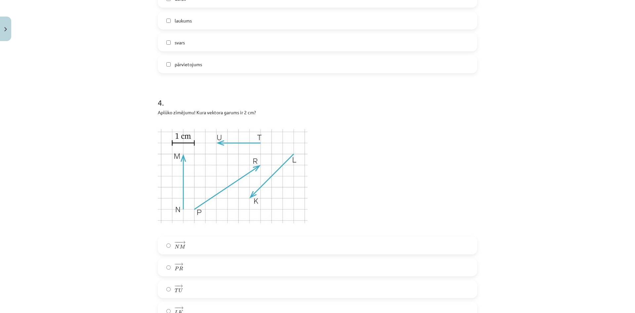
scroll to position [568, 0]
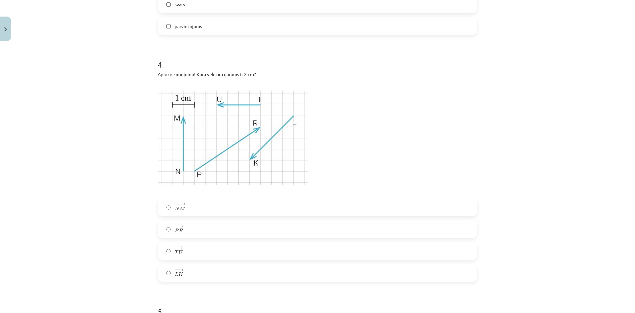
click at [196, 208] on label "− −− → N M N M →" at bounding box center [317, 207] width 318 height 17
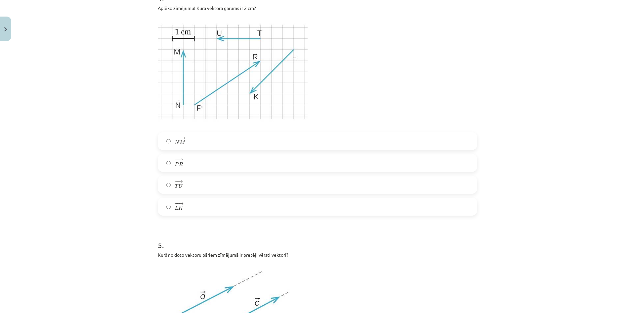
scroll to position [678, 0]
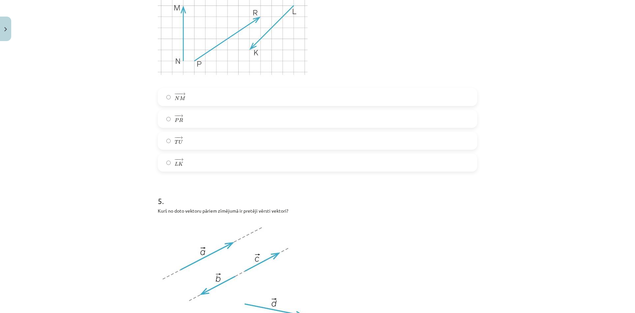
click at [200, 144] on label "− − → T U T U →" at bounding box center [317, 140] width 318 height 17
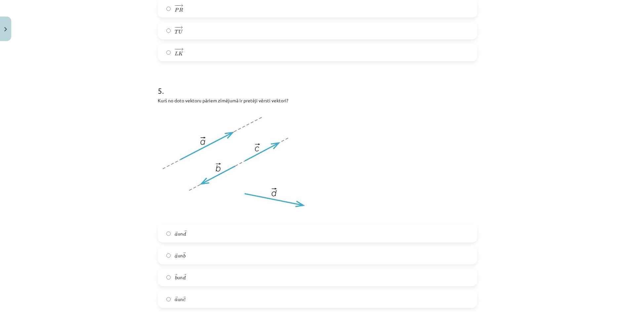
scroll to position [899, 0]
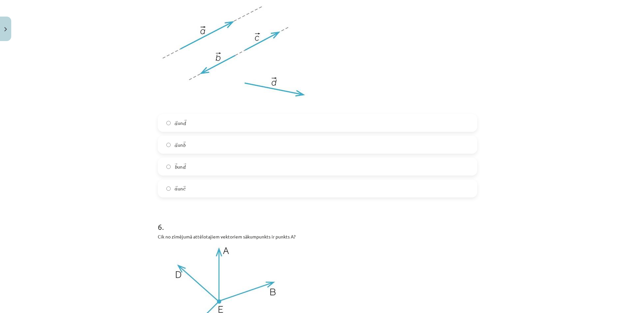
click at [198, 144] on label "→ a a → un → b b →" at bounding box center [317, 144] width 318 height 17
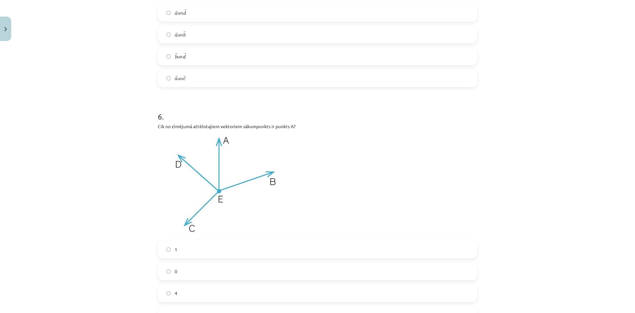
scroll to position [1119, 0]
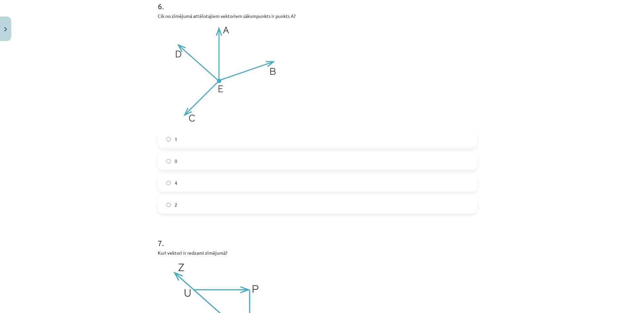
click at [193, 161] on label "0" at bounding box center [317, 160] width 318 height 17
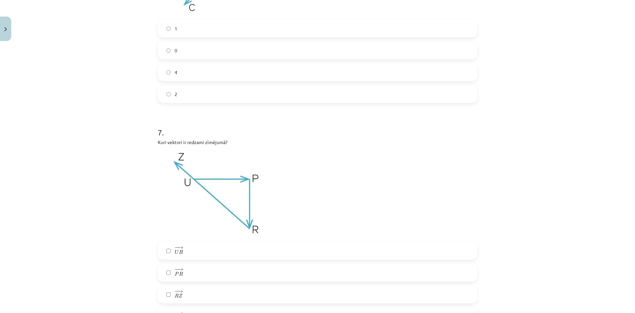
scroll to position [1340, 0]
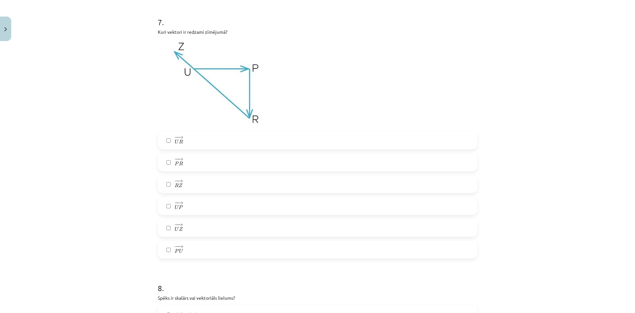
click at [183, 163] on label "− − → P R P R →" at bounding box center [317, 162] width 318 height 17
click at [186, 190] on label "− − → R Z R Z →" at bounding box center [317, 184] width 318 height 17
click at [179, 206] on span "P" at bounding box center [181, 207] width 4 height 4
click at [195, 231] on label "− − → U Z U Z →" at bounding box center [317, 227] width 318 height 17
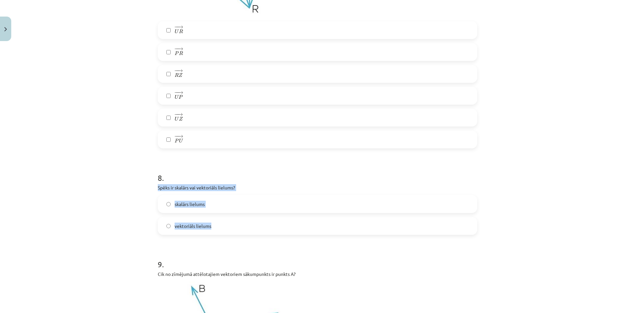
drag, startPoint x: 157, startPoint y: 188, endPoint x: 221, endPoint y: 230, distance: 76.8
click at [220, 230] on div "8 . Spēks ir skalārs vai vektoriāls lielums? skalārs lielums vektoriāls lielums" at bounding box center [318, 197] width 320 height 73
copy div "Spēks ir skalārs vai vektoriāls lielums? skalārs lielums vektoriāls lielums"
click at [214, 226] on label "vektoriāls lielums" at bounding box center [317, 225] width 318 height 17
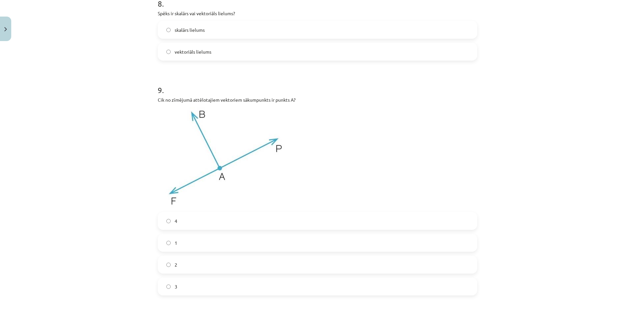
scroll to position [1670, 0]
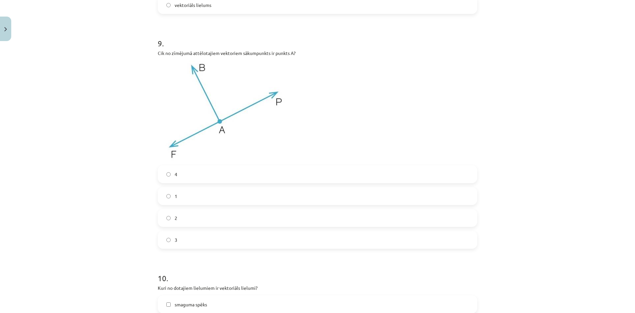
click at [182, 241] on label "3" at bounding box center [317, 239] width 318 height 17
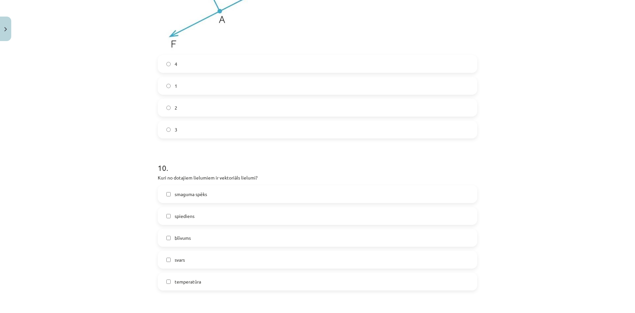
scroll to position [1891, 0]
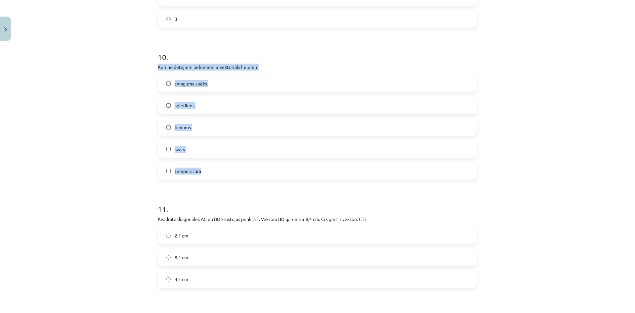
drag, startPoint x: 153, startPoint y: 65, endPoint x: 216, endPoint y: 173, distance: 125.4
copy div "Kuri no dotajiem lielumiem ir vektoriāls lielumi? smaguma spēks spiediens blīvu…"
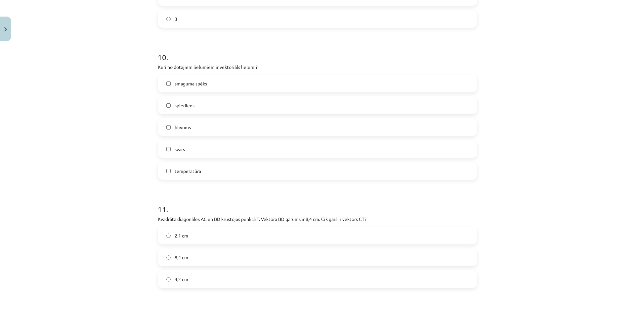
click at [214, 199] on h1 "11 ." at bounding box center [318, 203] width 320 height 21
click at [209, 85] on label "smaguma spēks" at bounding box center [317, 83] width 318 height 17
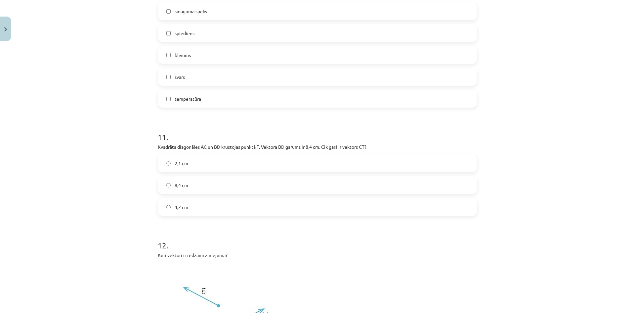
scroll to position [2001, 0]
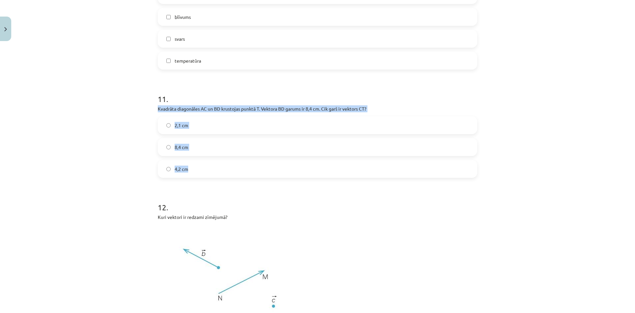
drag, startPoint x: 151, startPoint y: 106, endPoint x: 206, endPoint y: 161, distance: 77.9
click at [206, 161] on div "Mācību tēma: Matemātikas i - 10. klases 1. ieskaites mācību materiāls (a,b) #2 …" at bounding box center [317, 156] width 635 height 313
copy div "Kvadrāta diagonāles AC un BD krustojas punktā T. Vektora ﻿BD﻿ garums ir 8,4 cm.…"
click at [193, 166] on label "4,2 cm" at bounding box center [317, 168] width 318 height 17
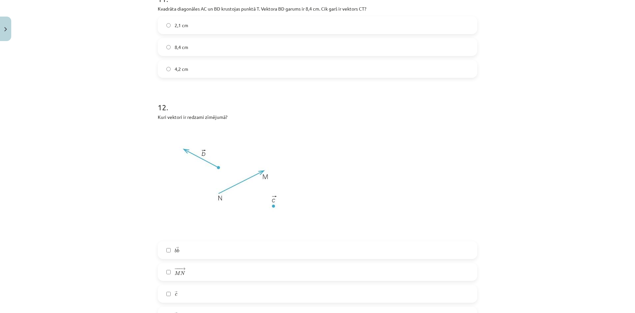
scroll to position [2211, 0]
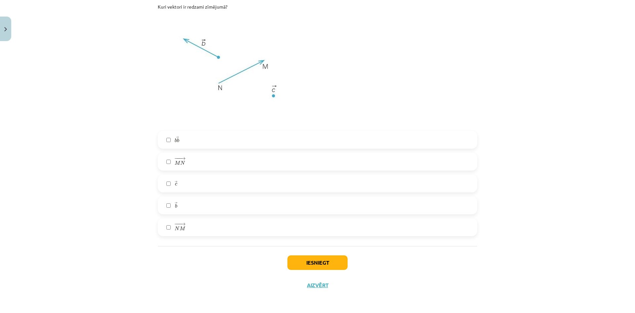
click at [185, 200] on label "→ b b →" at bounding box center [317, 205] width 318 height 17
click at [187, 182] on label "→ c c →" at bounding box center [317, 183] width 318 height 17
click at [187, 227] on label "− −− → N M N M →" at bounding box center [317, 227] width 318 height 17
click at [191, 182] on label "→ c c →" at bounding box center [317, 183] width 318 height 17
click at [318, 260] on button "Iesniegt" at bounding box center [317, 262] width 60 height 15
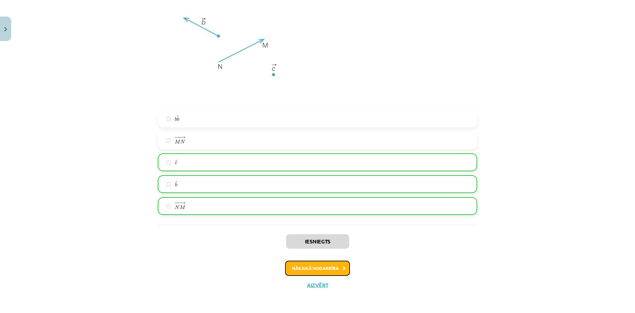
click at [332, 269] on button "Nākamā nodarbība" at bounding box center [317, 267] width 65 height 15
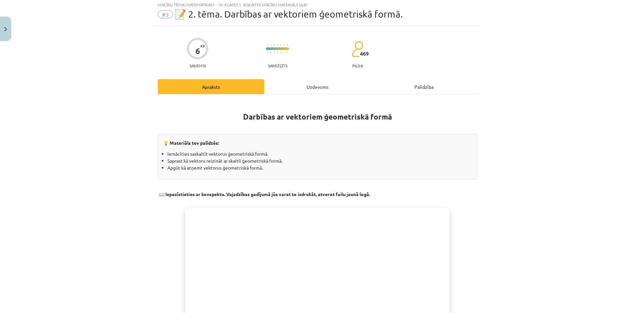
scroll to position [17, 0]
